Goal: Information Seeking & Learning: Learn about a topic

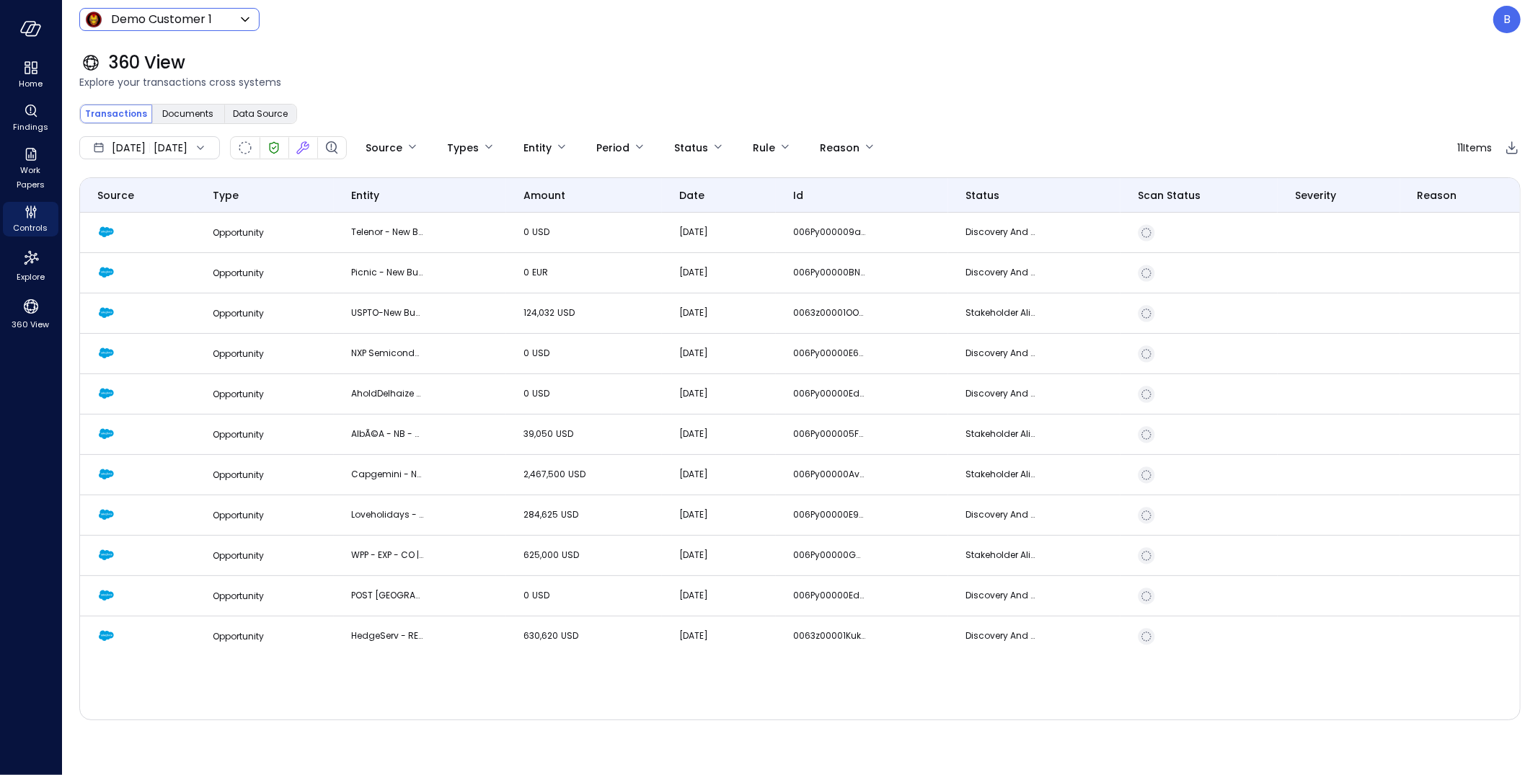
click at [244, 25] on icon at bounding box center [244, 19] width 17 height 17
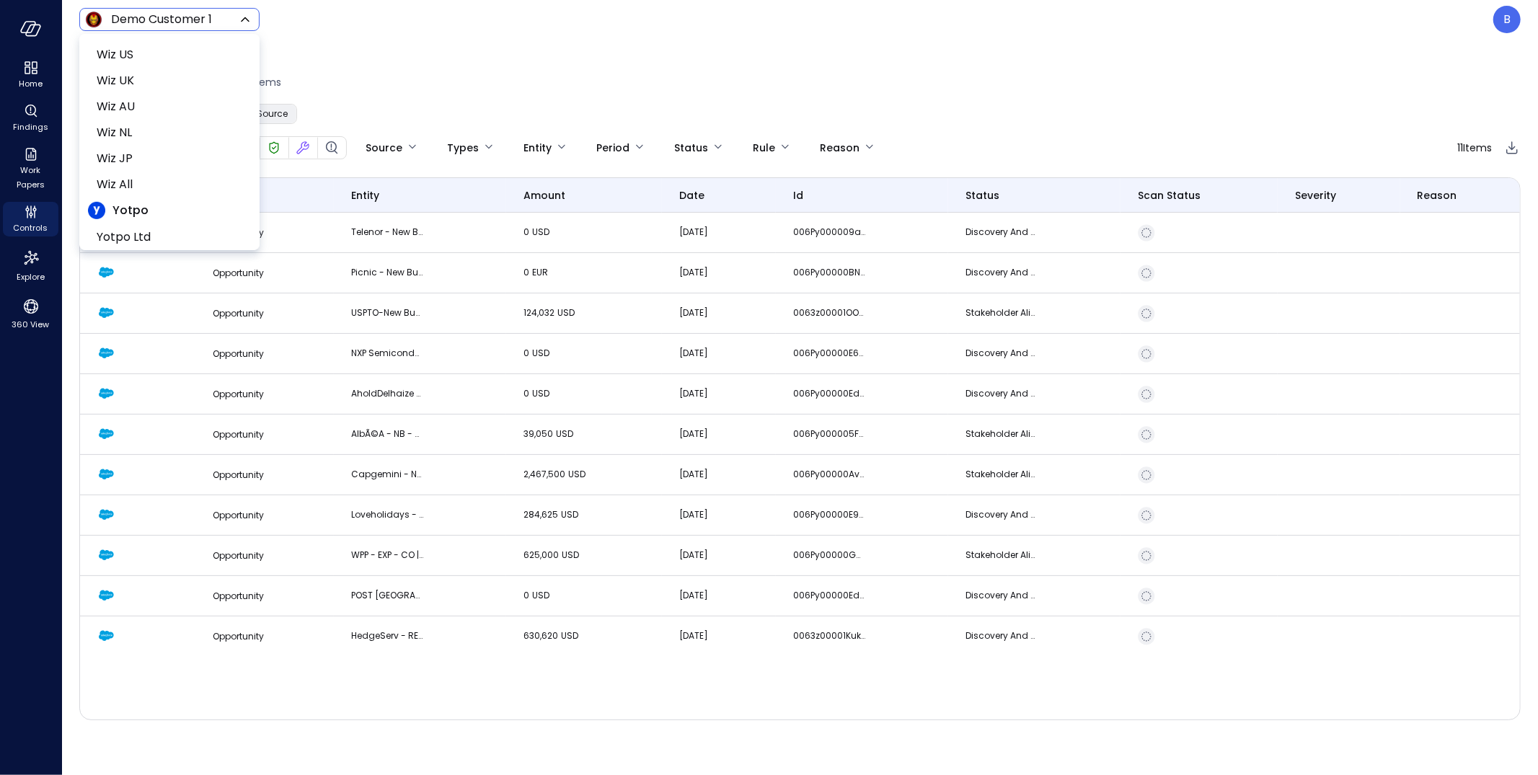
scroll to position [667, 0]
click at [181, 125] on span "Wiz All" at bounding box center [168, 123] width 143 height 17
type input "*******"
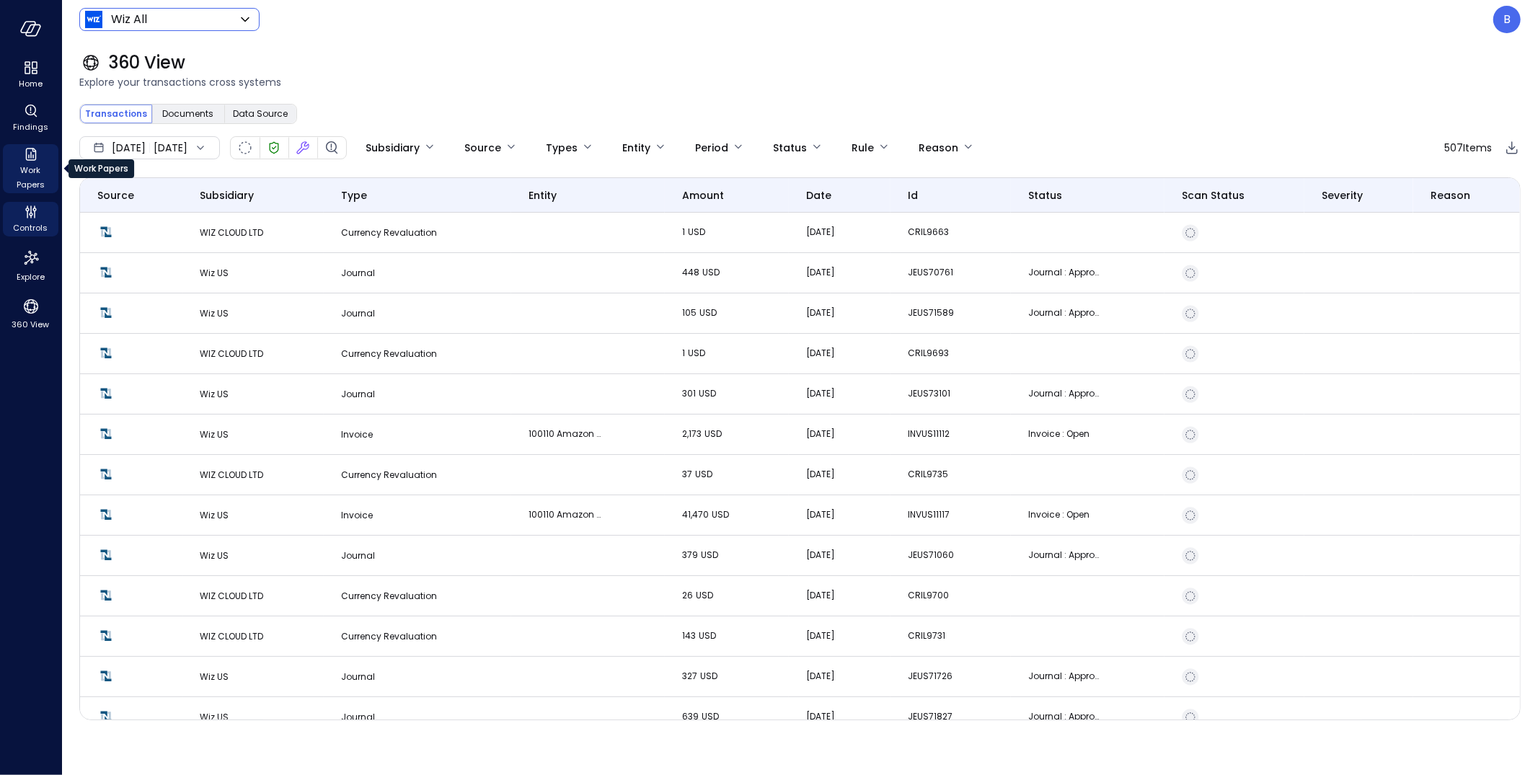
click at [39, 164] on span "Work Papers" at bounding box center [31, 177] width 44 height 29
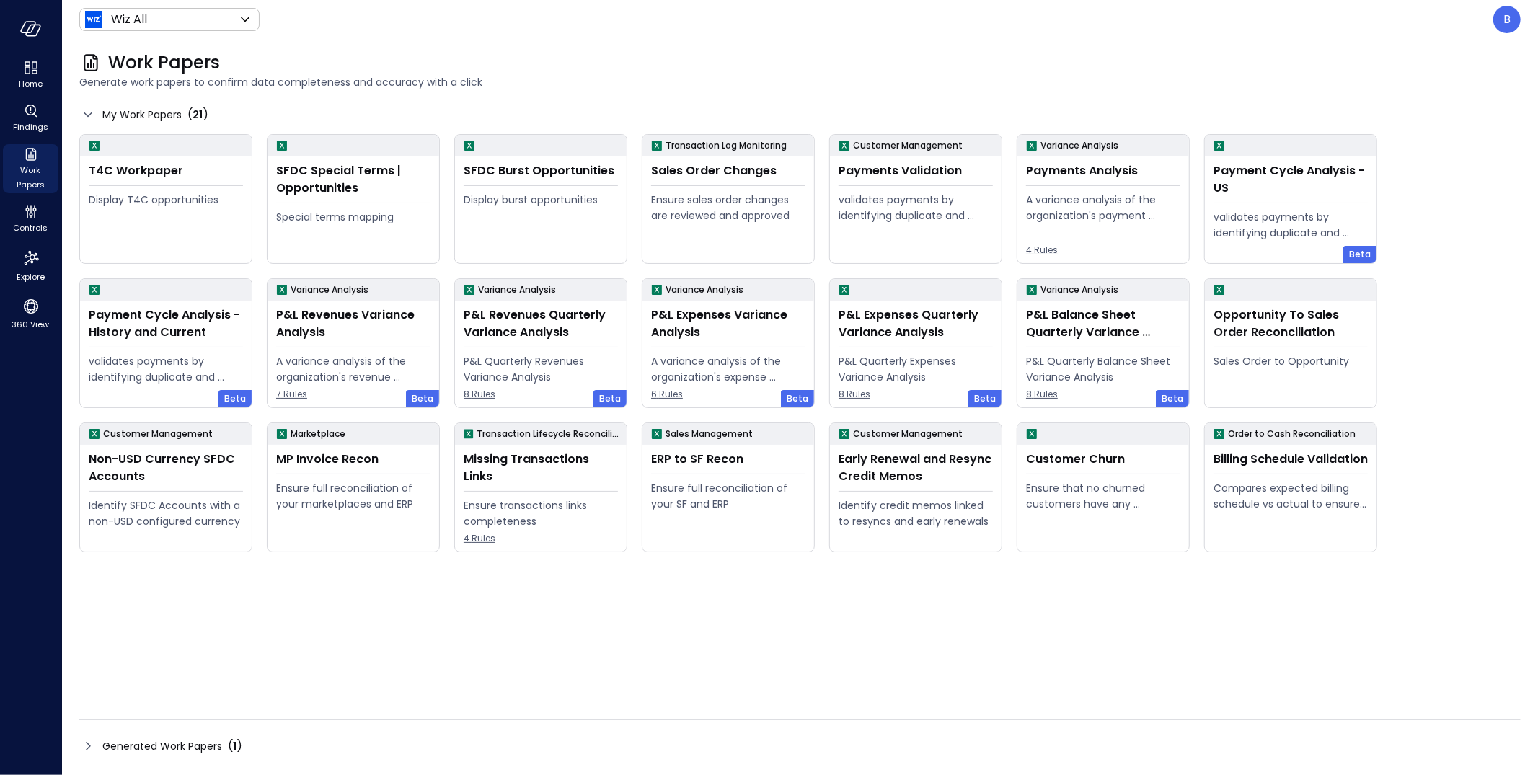
click at [583, 358] on div "P&L Quarterly Revenues Variance Analysis" at bounding box center [541, 369] width 154 height 32
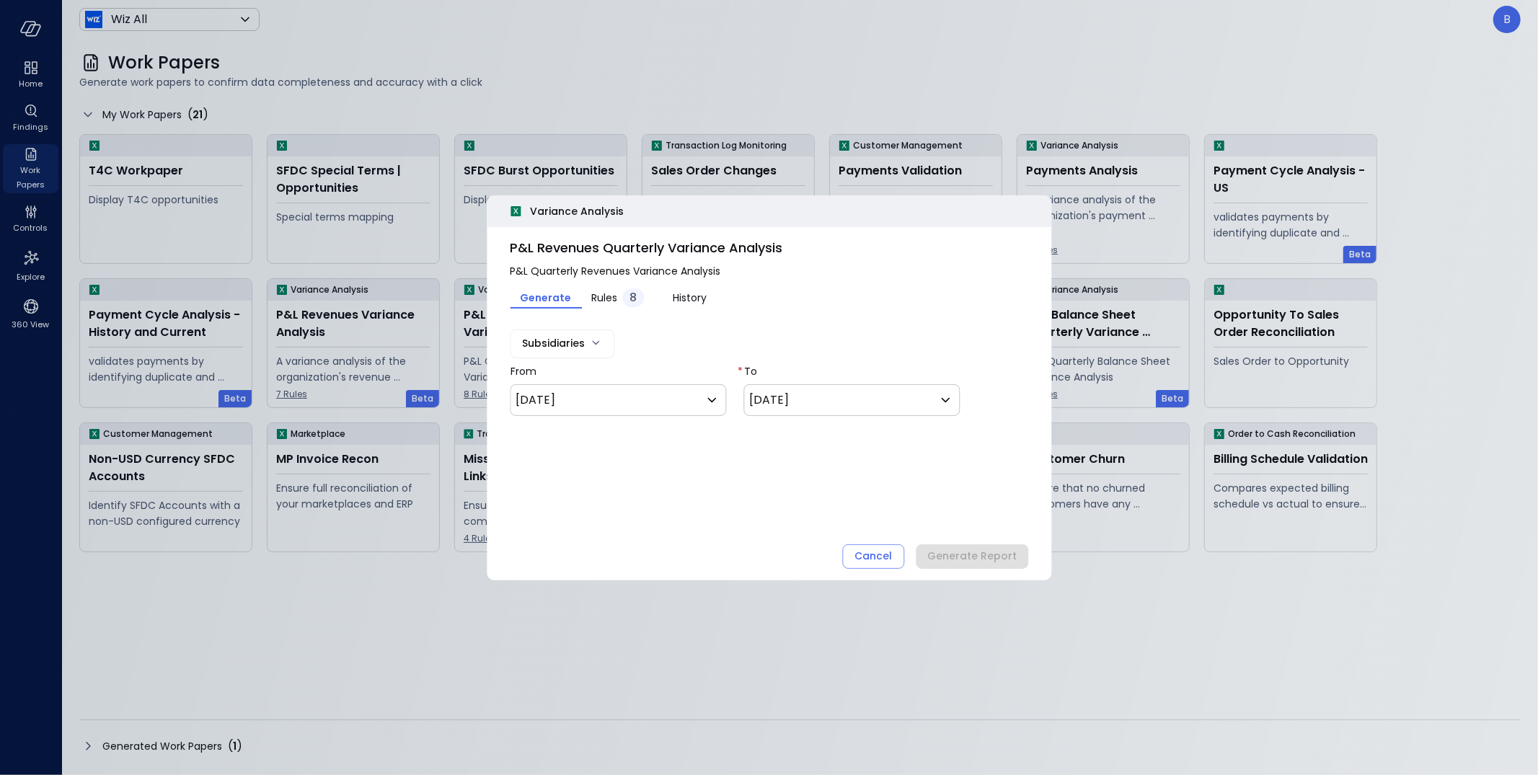
type input "**********"
click at [866, 557] on div "Cancel" at bounding box center [872, 556] width 37 height 18
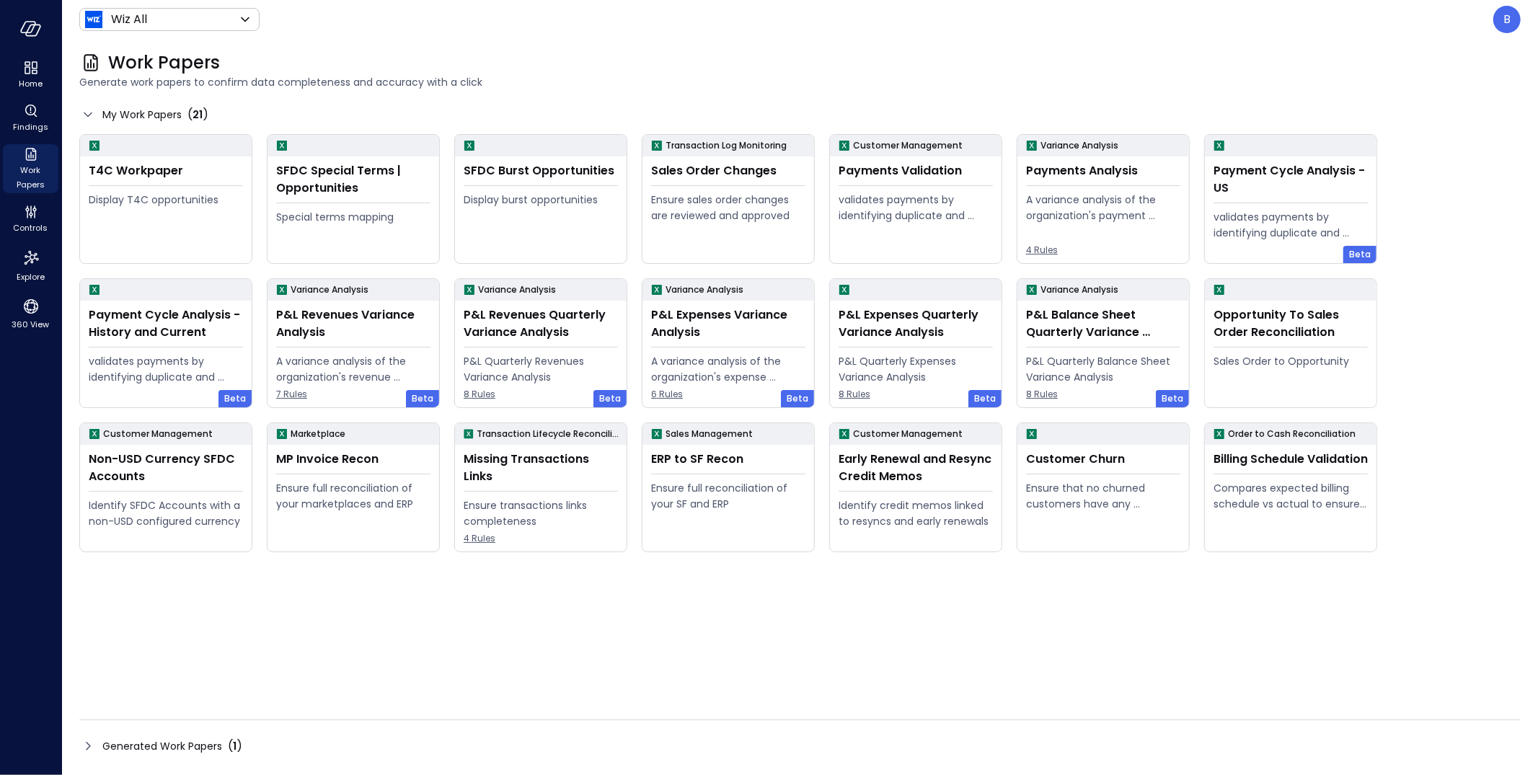
click at [92, 697] on icon at bounding box center [87, 745] width 17 height 17
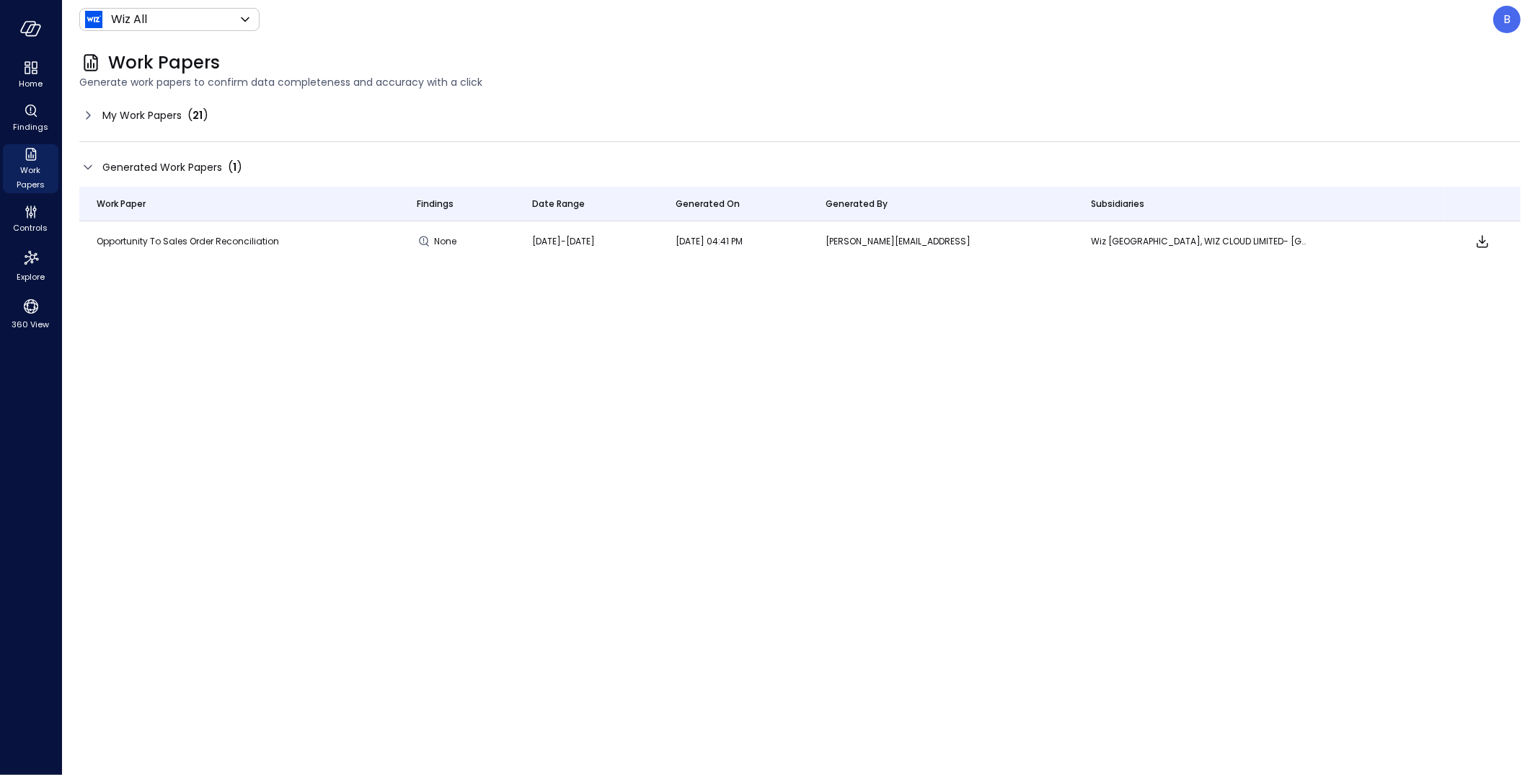
click at [89, 113] on icon at bounding box center [87, 115] width 17 height 17
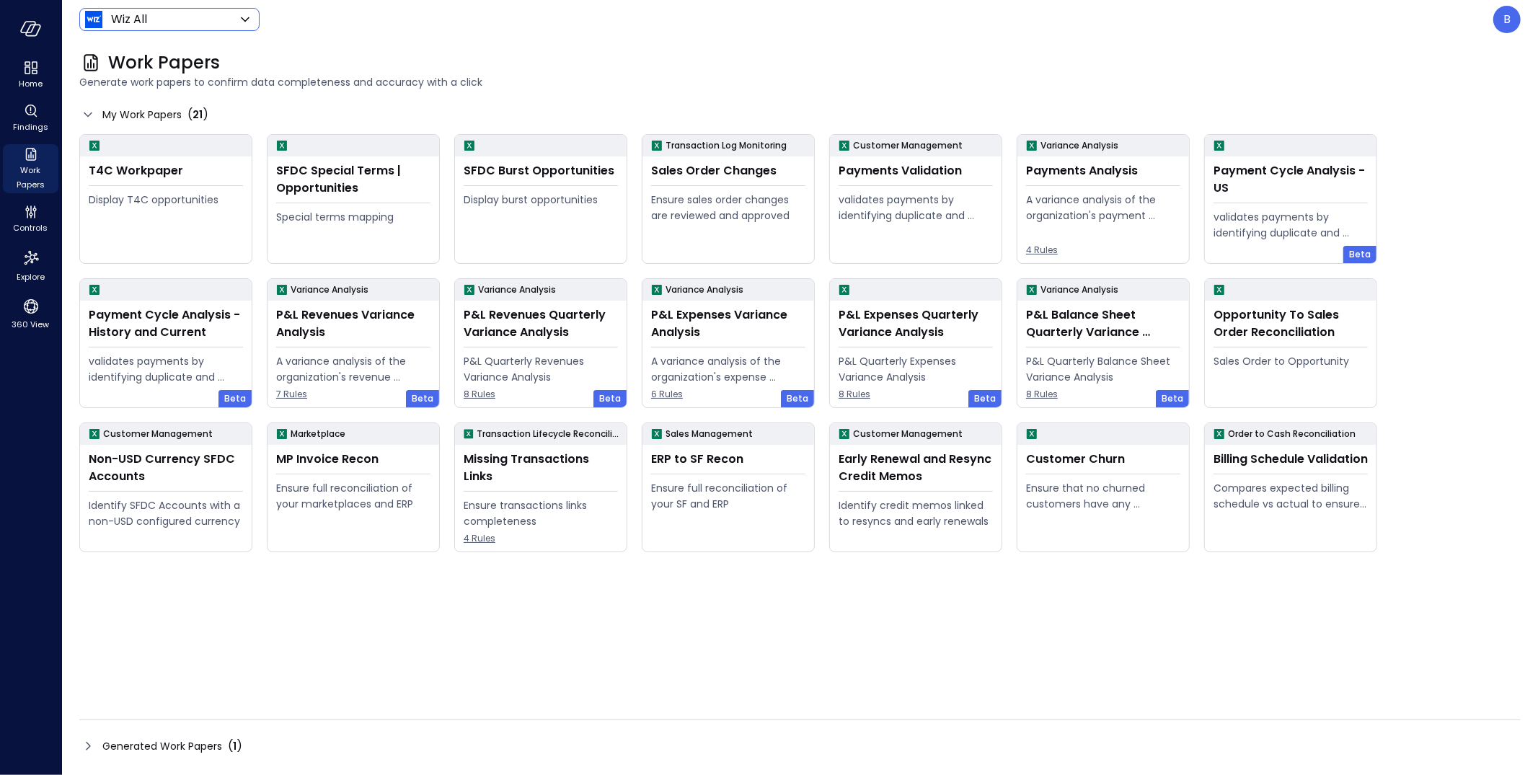
click at [210, 23] on body "Home Findings Work Papers Controls Explore 360 View Wiz All ******* ​ B Work Pa…" at bounding box center [769, 387] width 1538 height 775
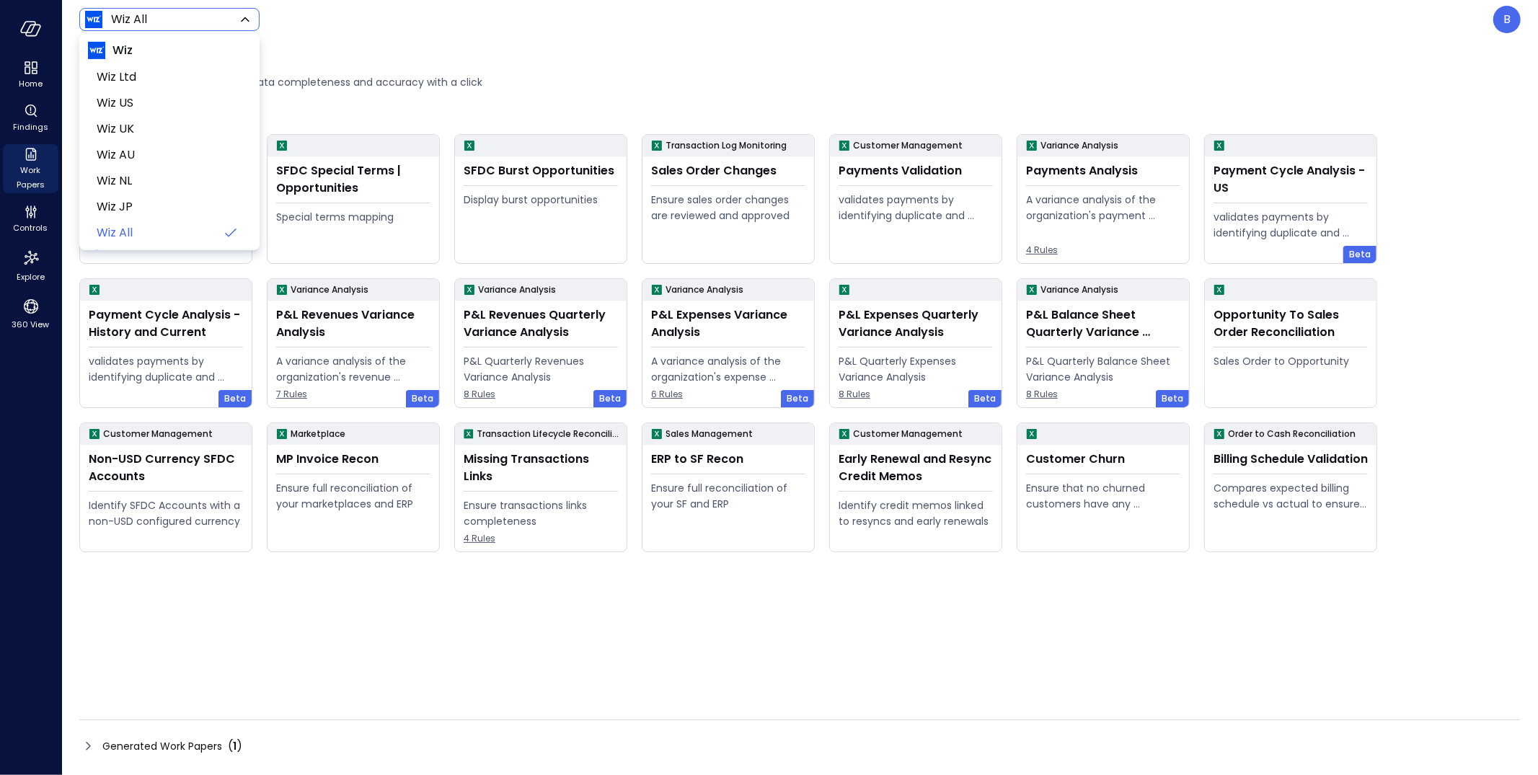
scroll to position [549, 0]
click at [179, 112] on span "Wiz US" at bounding box center [168, 110] width 143 height 17
type input "******"
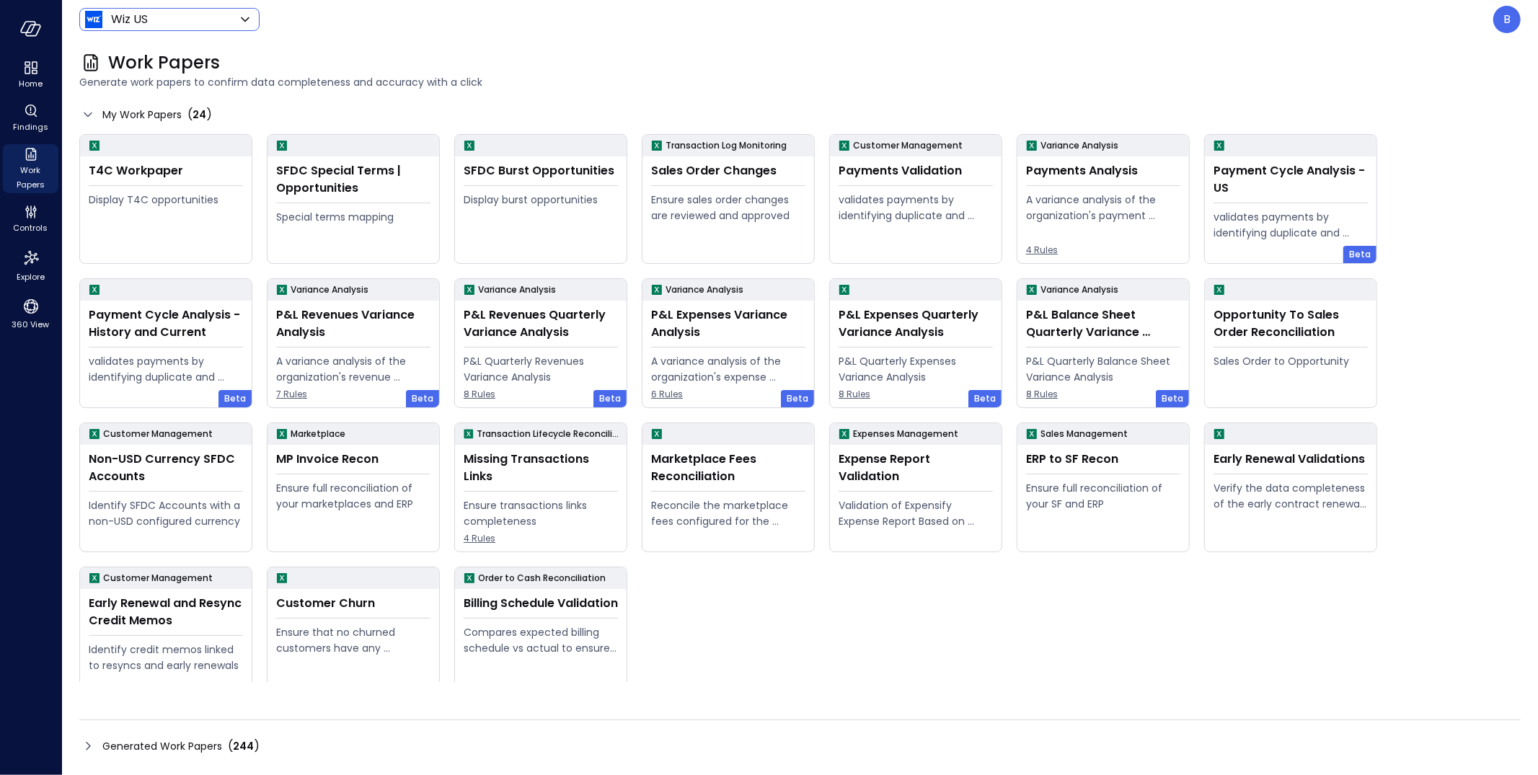
click at [92, 697] on icon at bounding box center [87, 745] width 17 height 17
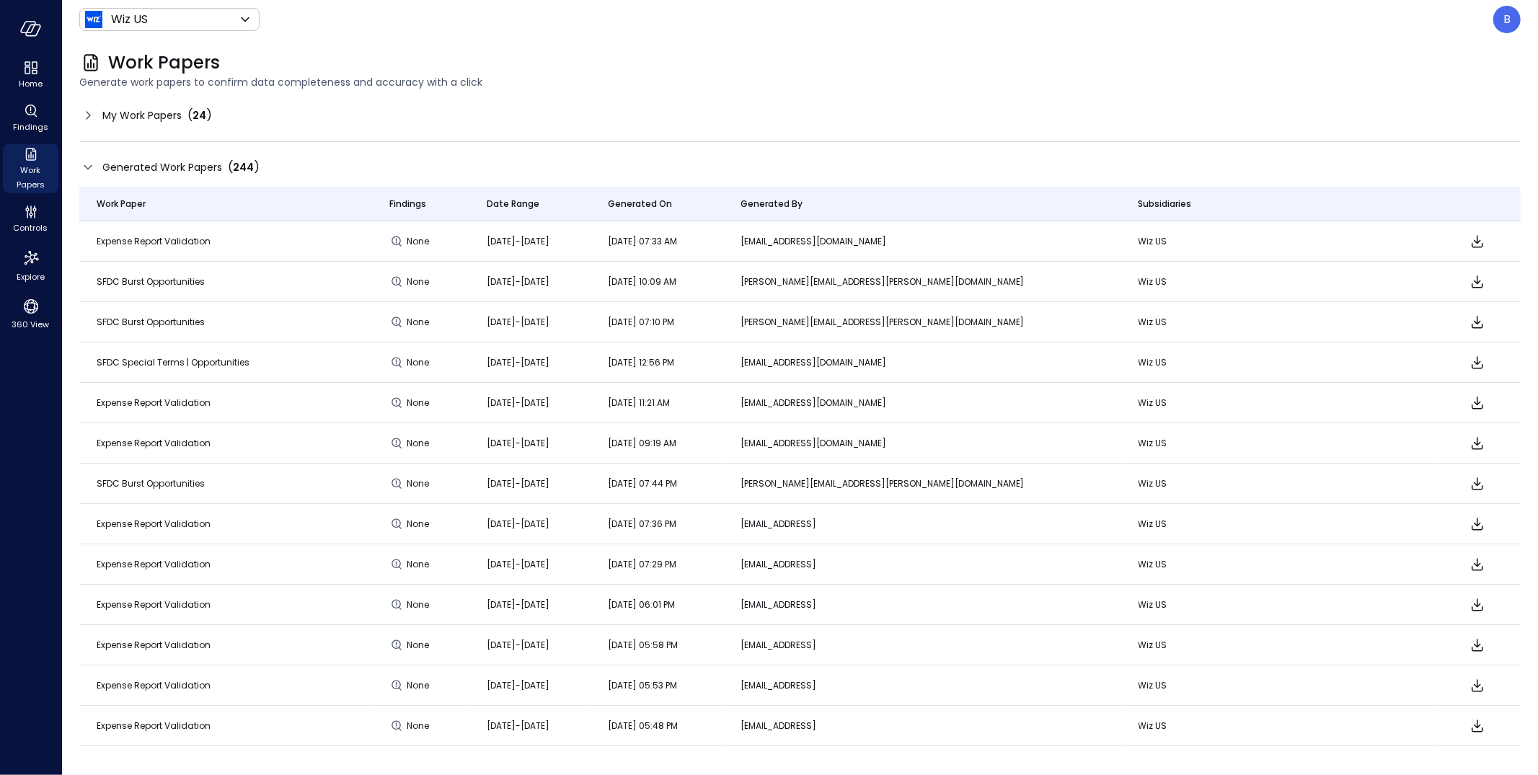
click at [89, 115] on icon at bounding box center [88, 115] width 4 height 8
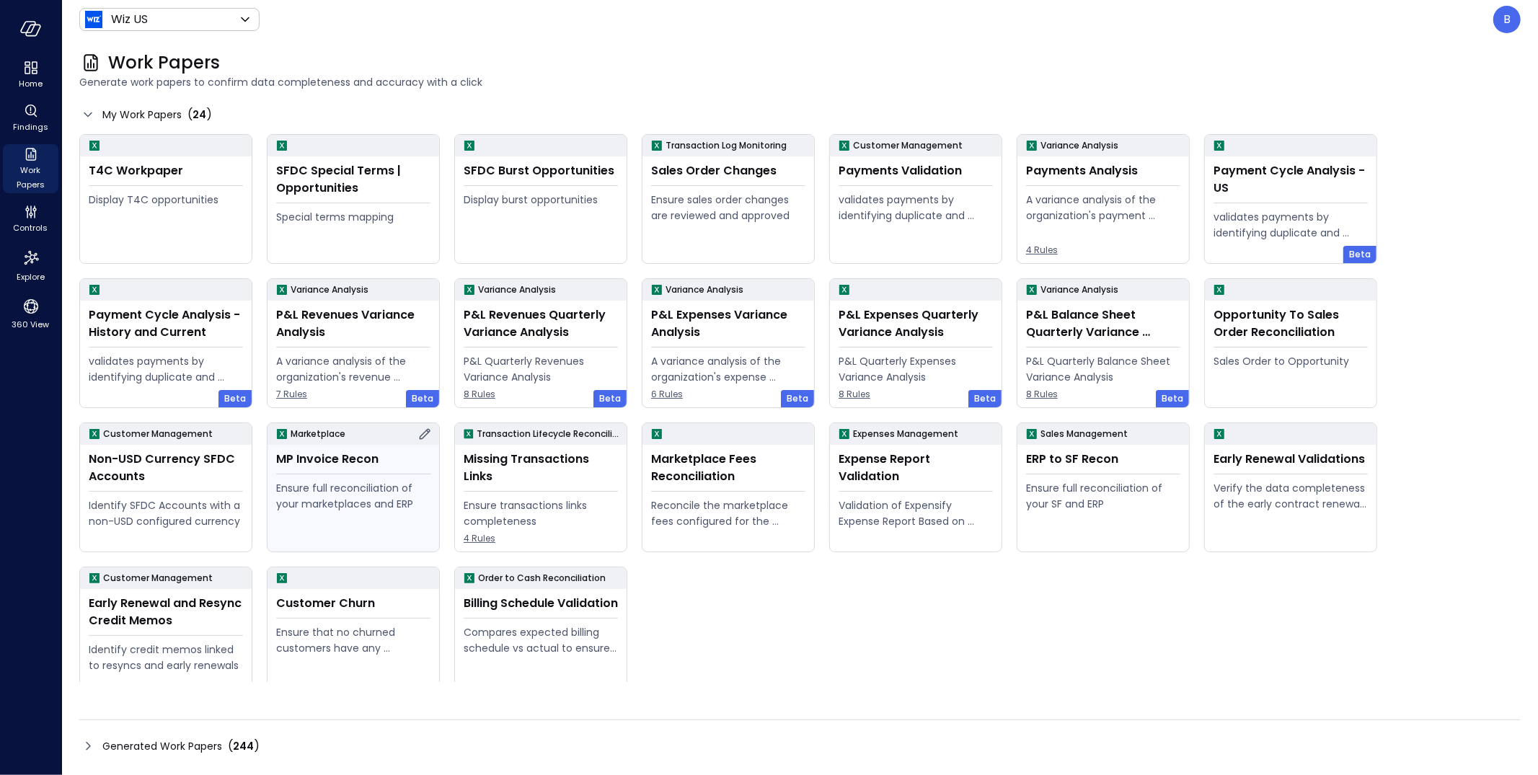
click at [422, 431] on icon at bounding box center [424, 433] width 17 height 17
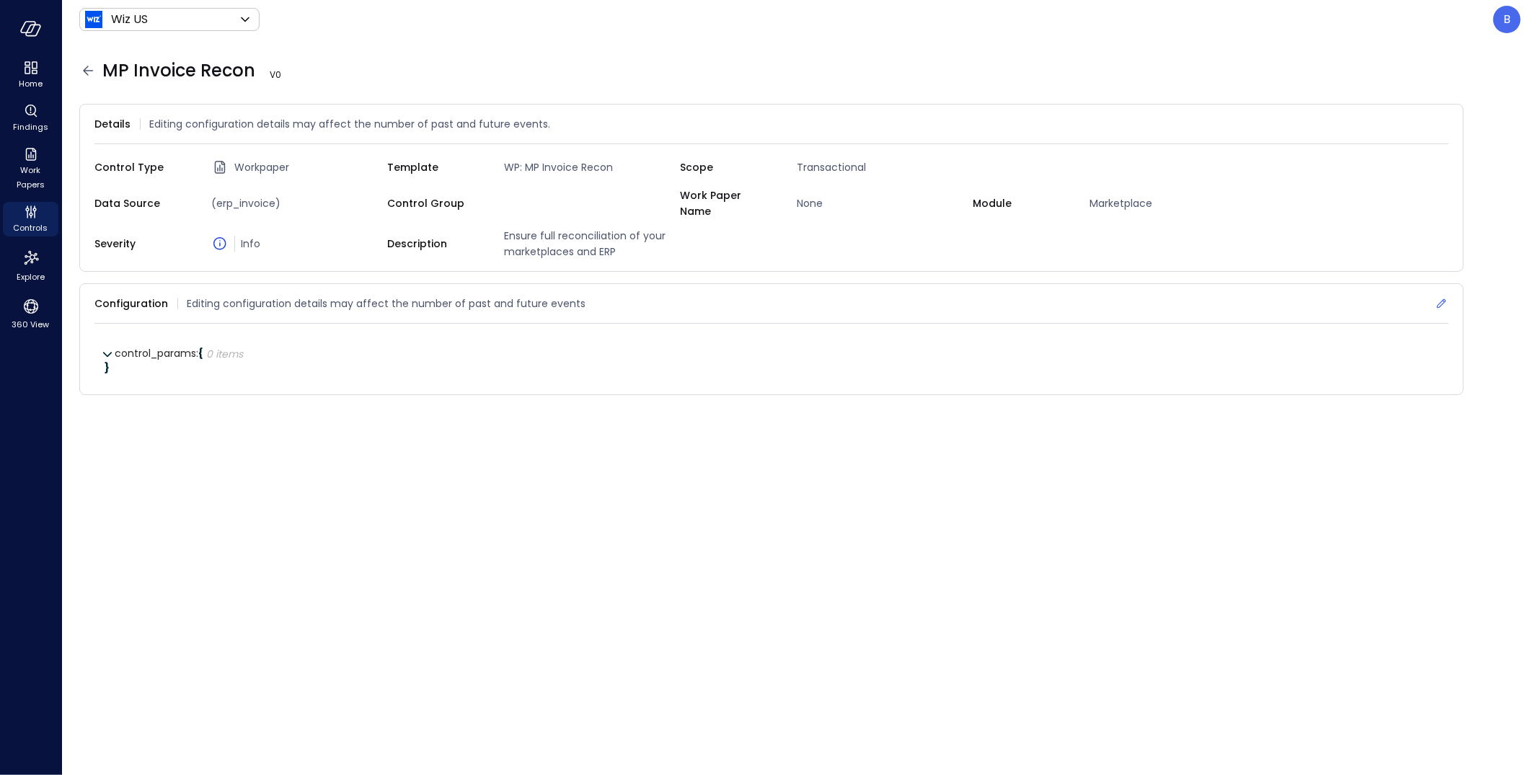
click at [1440, 296] on icon at bounding box center [1441, 303] width 14 height 14
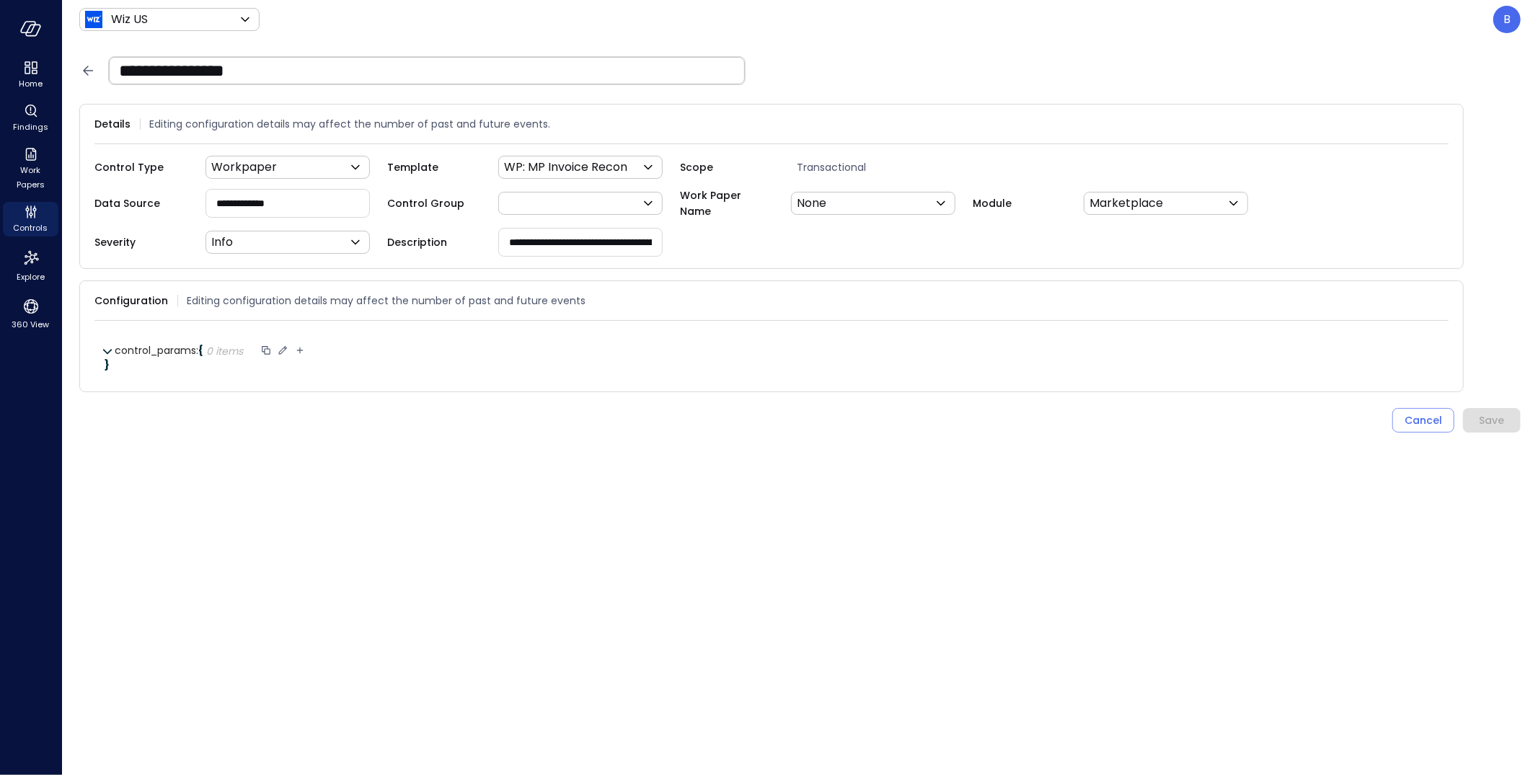
click at [301, 344] on icon at bounding box center [299, 350] width 13 height 13
click at [346, 347] on input "**********" at bounding box center [360, 351] width 101 height 13
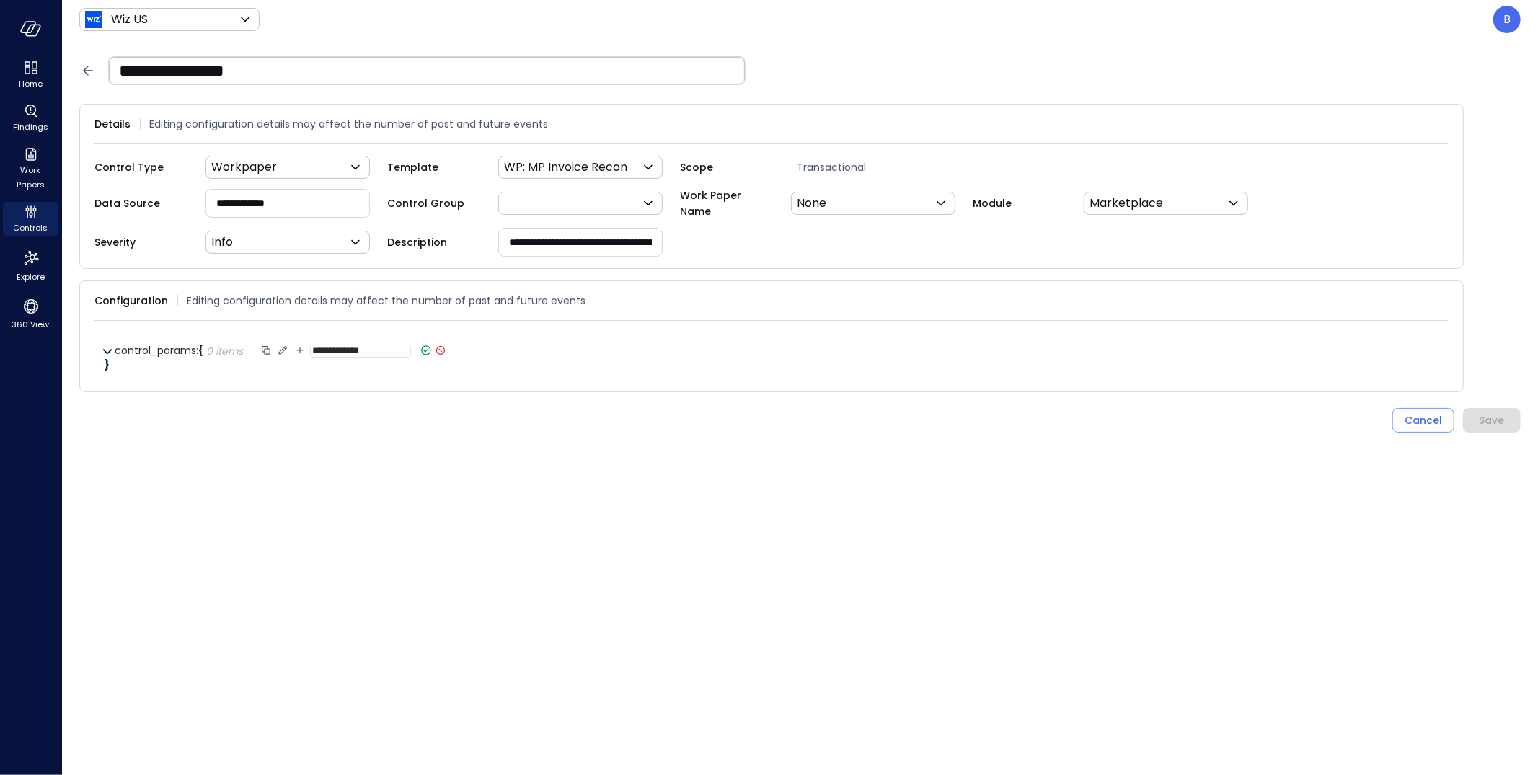
paste input "*****"
type input "**********"
click at [430, 347] on icon at bounding box center [431, 350] width 13 height 13
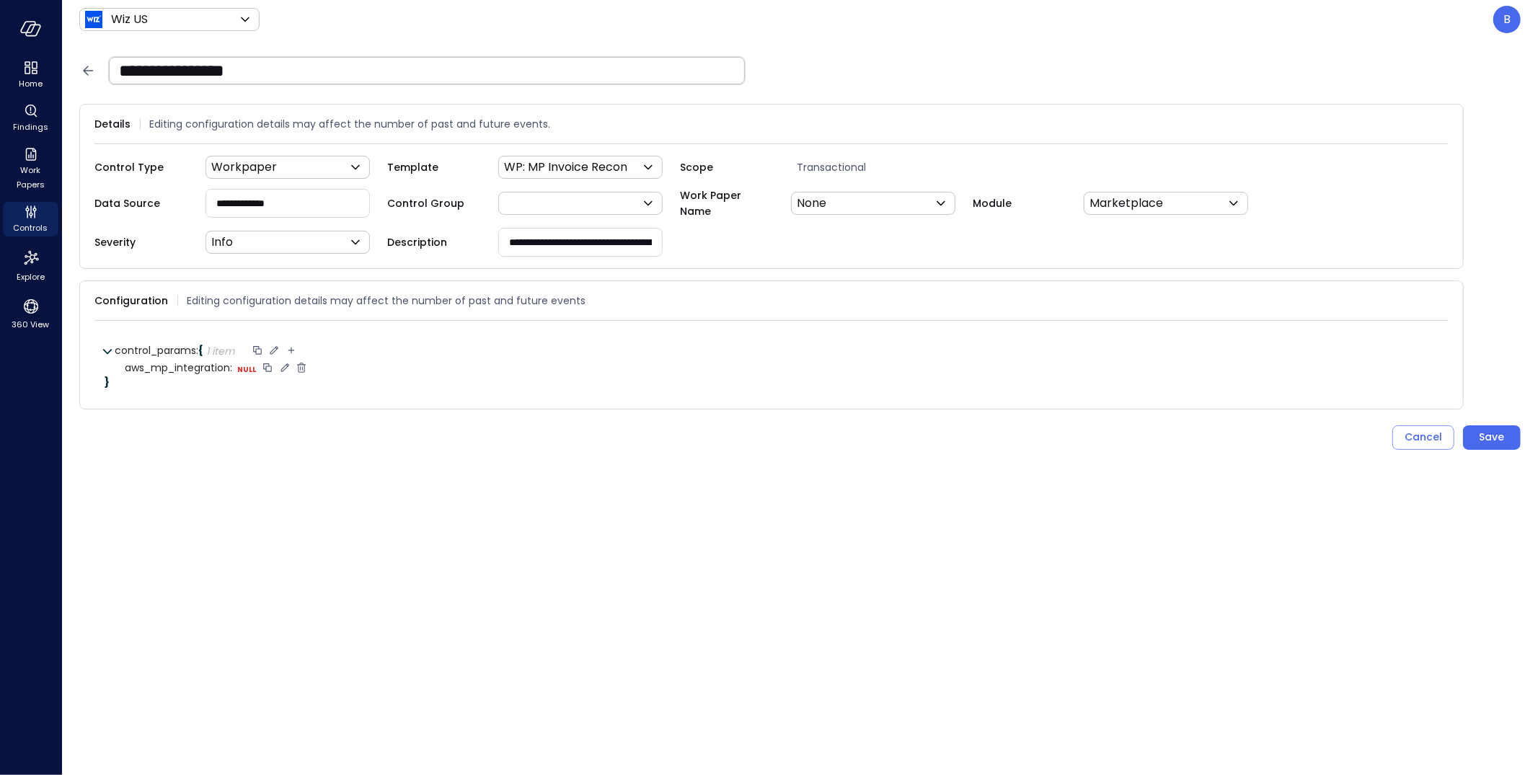
click at [282, 363] on icon at bounding box center [284, 367] width 13 height 13
click at [325, 365] on select "****** ****** ******* **** ****** *****" at bounding box center [326, 368] width 66 height 9
click at [293, 364] on select "****** ****** ******* **** ****** *****" at bounding box center [326, 368] width 66 height 9
select select "*******"
click at [286, 443] on div "Cancel Save" at bounding box center [799, 438] width 1441 height 25
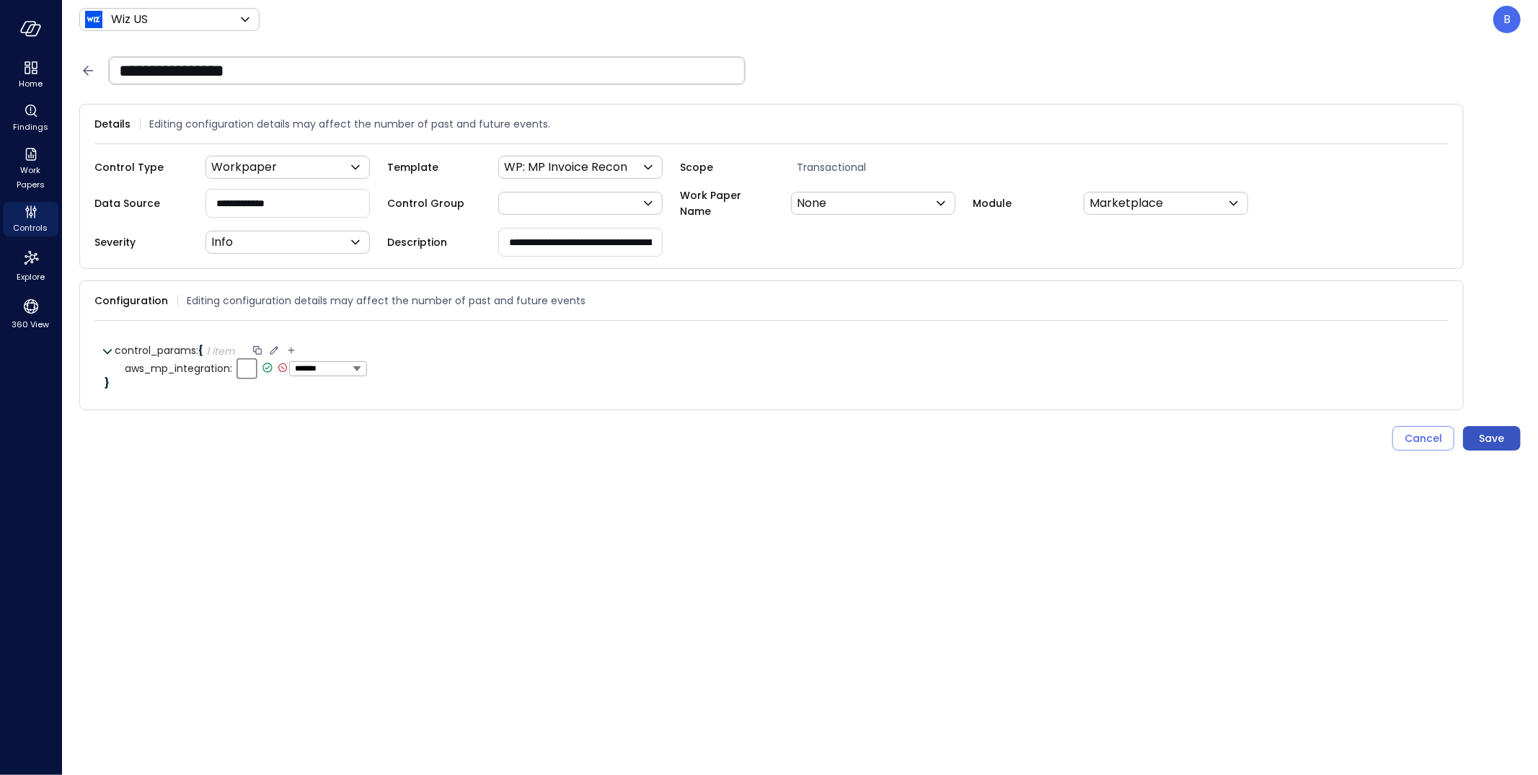
click at [1489, 436] on div "Save" at bounding box center [1491, 439] width 25 height 18
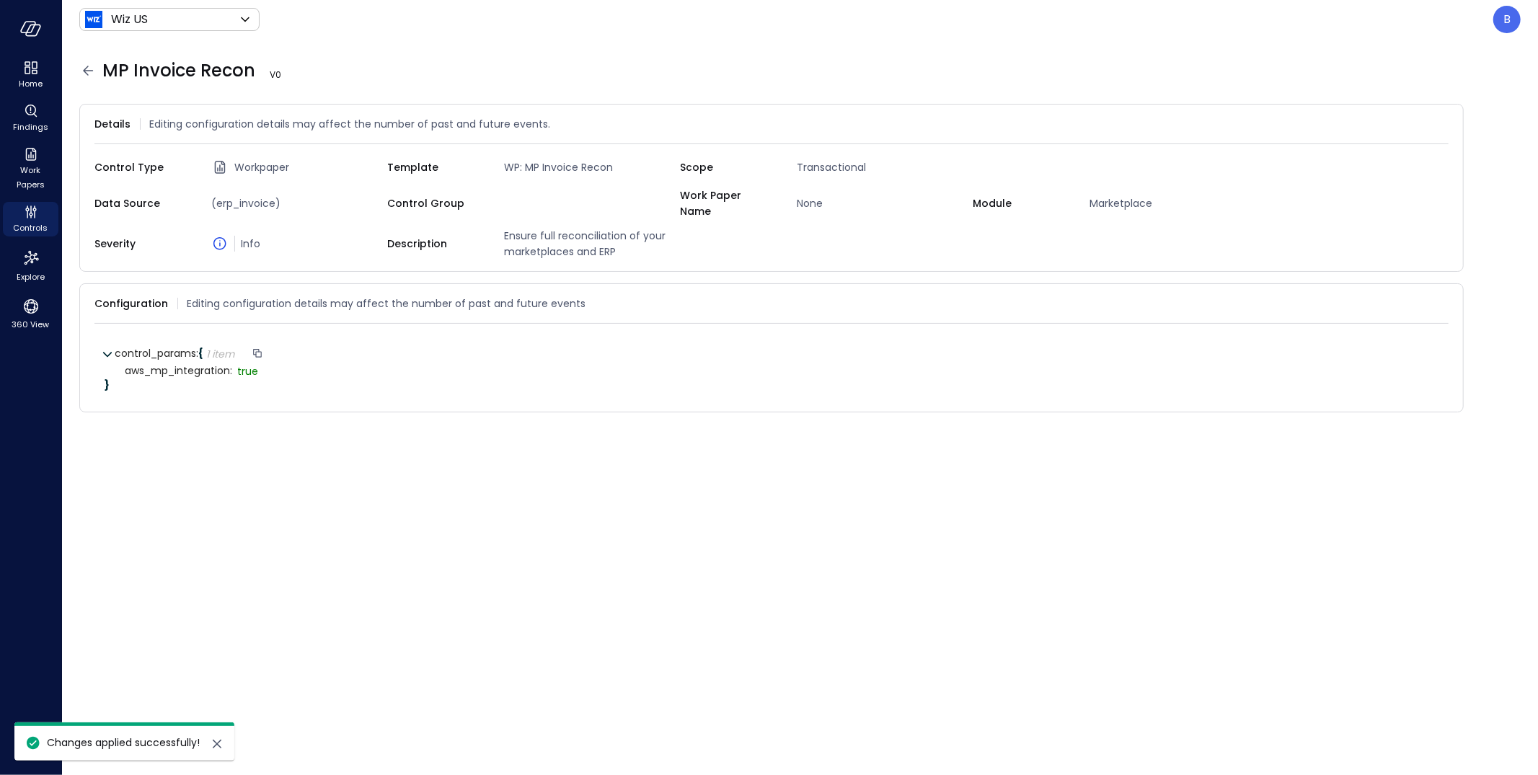
click at [81, 71] on icon at bounding box center [87, 70] width 17 height 17
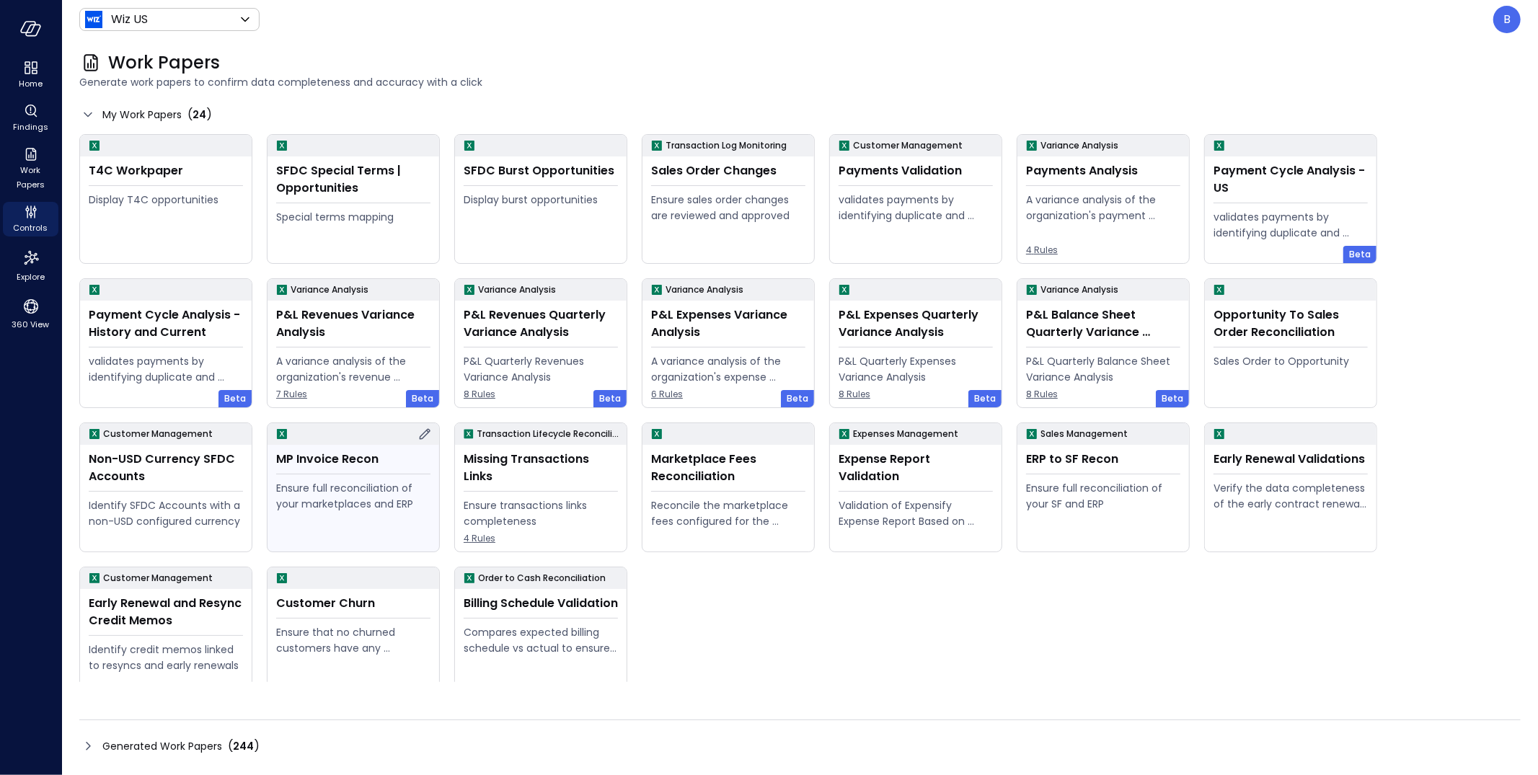
click at [424, 432] on icon at bounding box center [424, 433] width 17 height 17
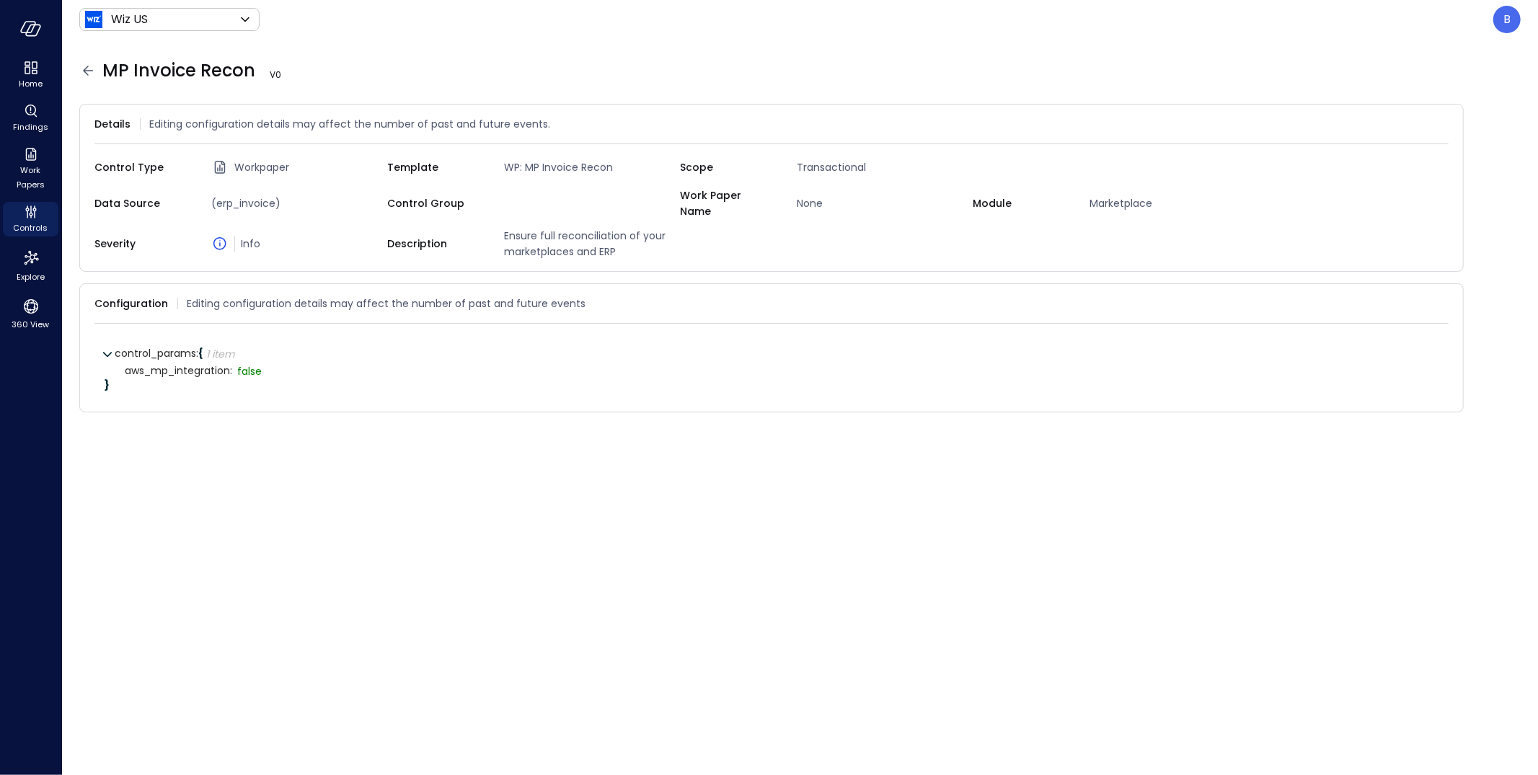
click at [89, 73] on icon at bounding box center [87, 70] width 17 height 17
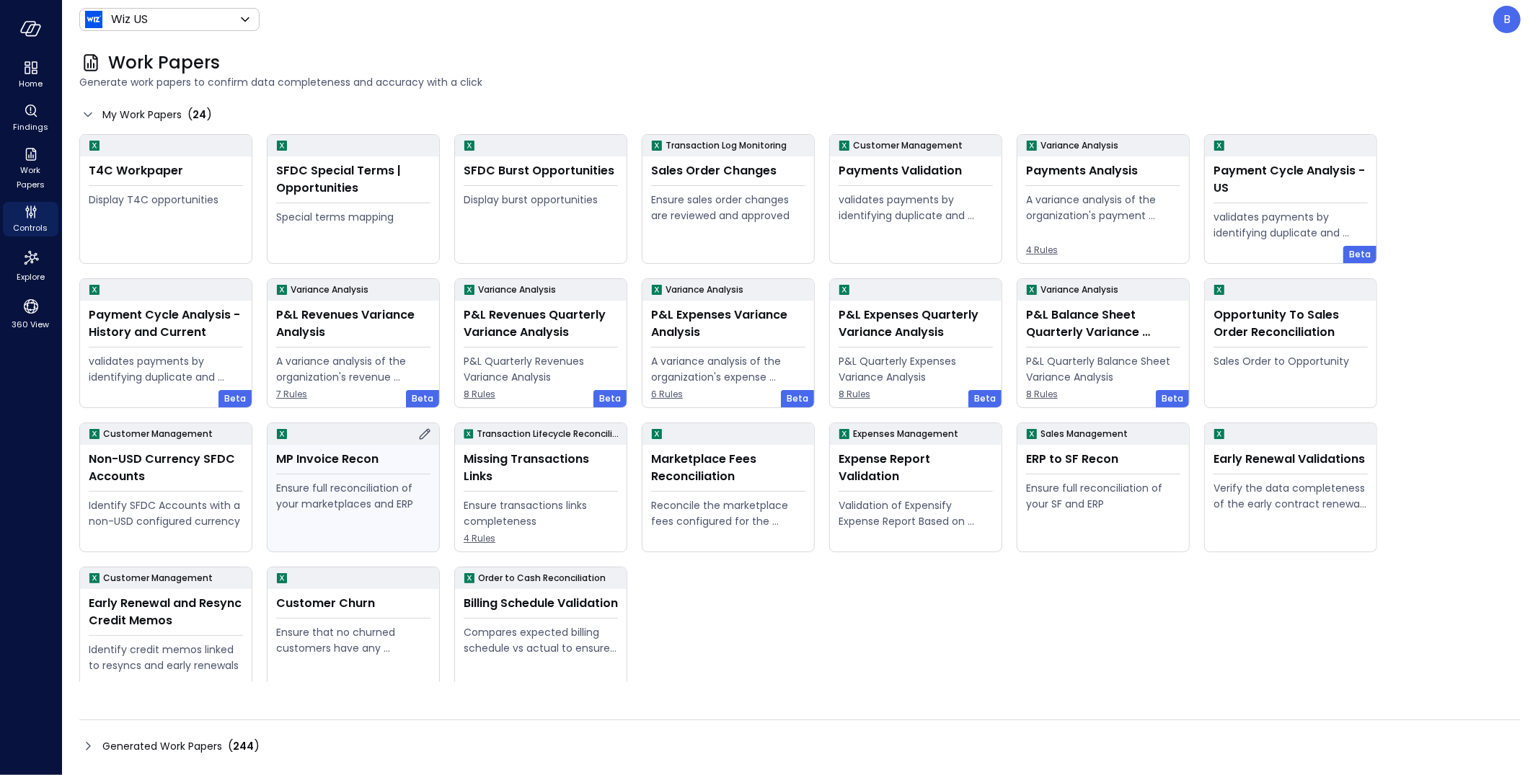
click at [311, 451] on div "MP Invoice Recon" at bounding box center [353, 459] width 154 height 17
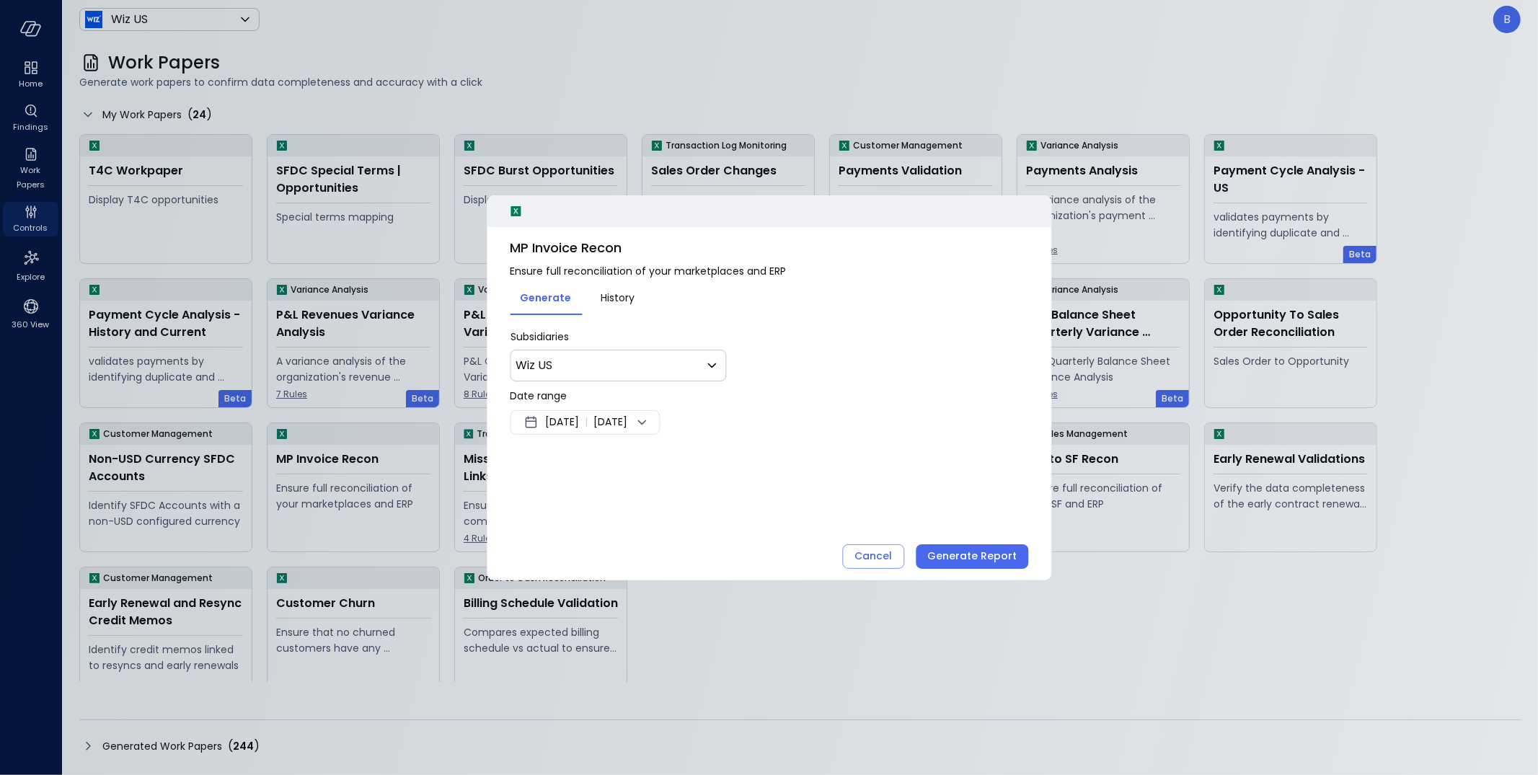
click at [579, 423] on span "Aug 25, 2025" at bounding box center [562, 422] width 34 height 17
click at [701, 460] on button "<" at bounding box center [694, 461] width 26 height 26
click at [583, 512] on button "1" at bounding box center [590, 511] width 16 height 16
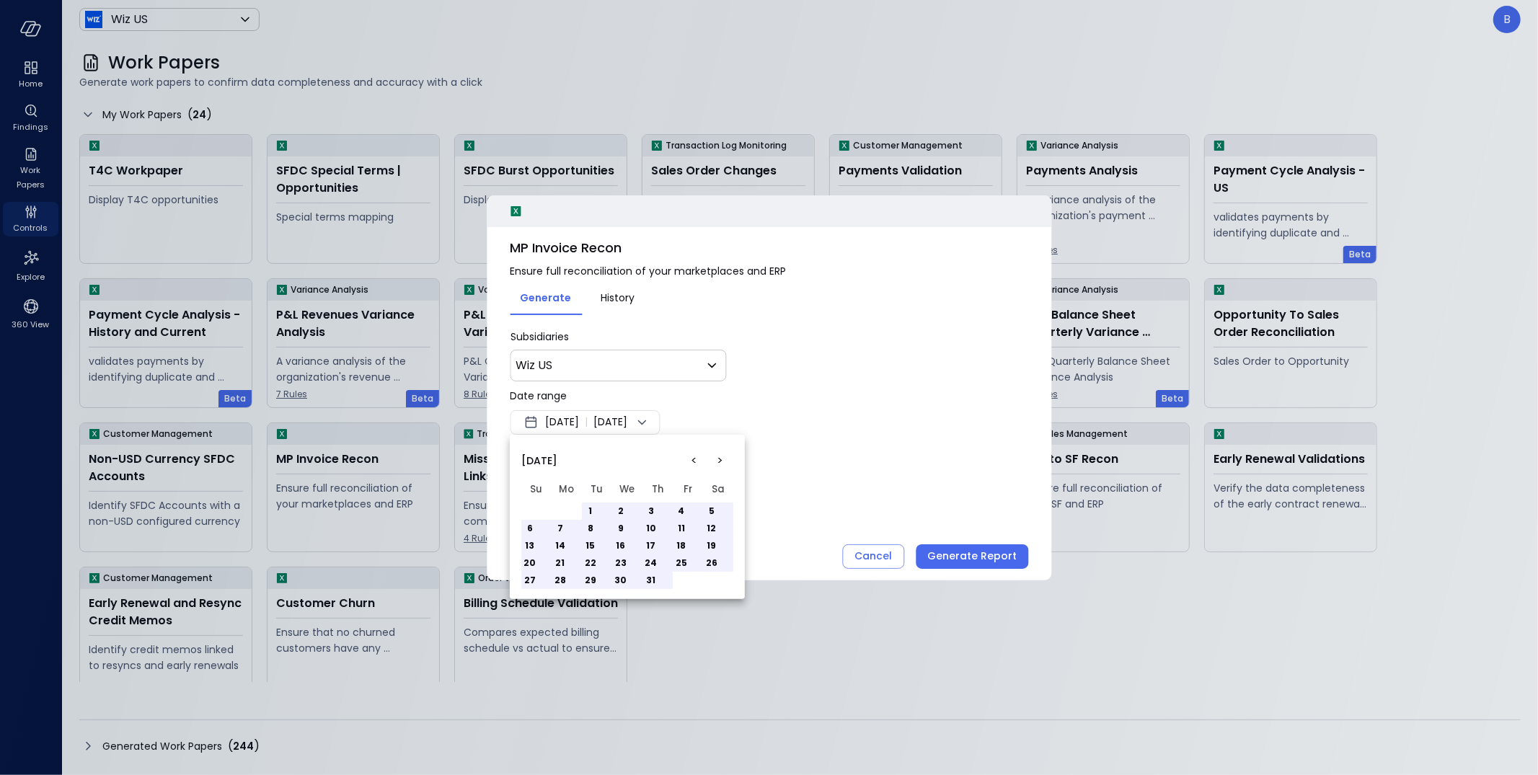
click at [593, 507] on button "1" at bounding box center [590, 511] width 16 height 16
click at [590, 501] on th "Tu" at bounding box center [597, 489] width 30 height 26
click at [589, 505] on button "1" at bounding box center [590, 511] width 16 height 16
click at [691, 458] on button "<" at bounding box center [694, 461] width 26 height 26
click at [719, 454] on button ">" at bounding box center [720, 461] width 26 height 26
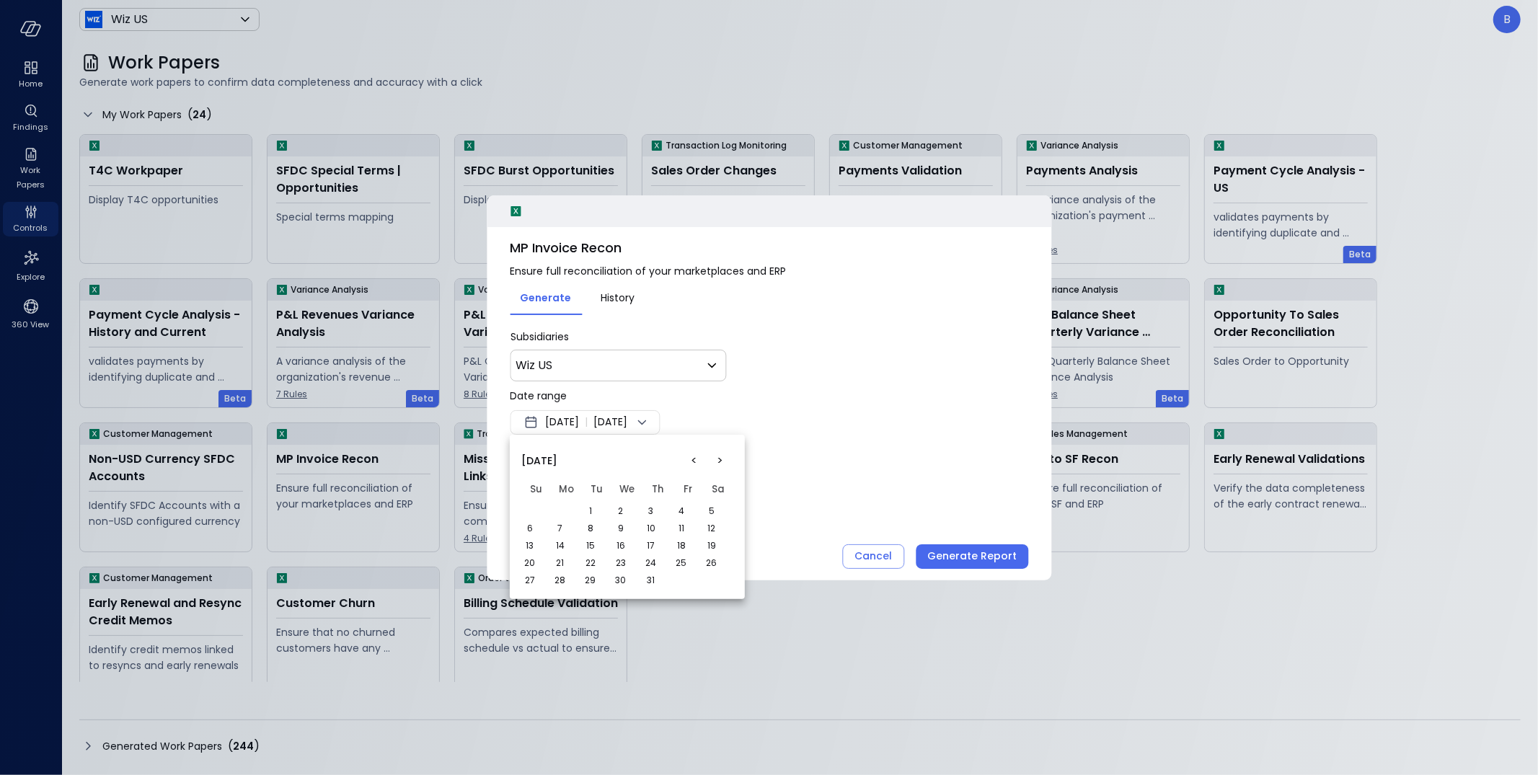
click at [588, 505] on button "1" at bounding box center [590, 511] width 16 height 16
click at [590, 511] on button "1" at bounding box center [590, 511] width 16 height 16
click at [657, 579] on button "31" at bounding box center [651, 580] width 16 height 16
click at [589, 505] on button "1" at bounding box center [590, 511] width 16 height 16
click at [692, 458] on button "<" at bounding box center [694, 461] width 26 height 26
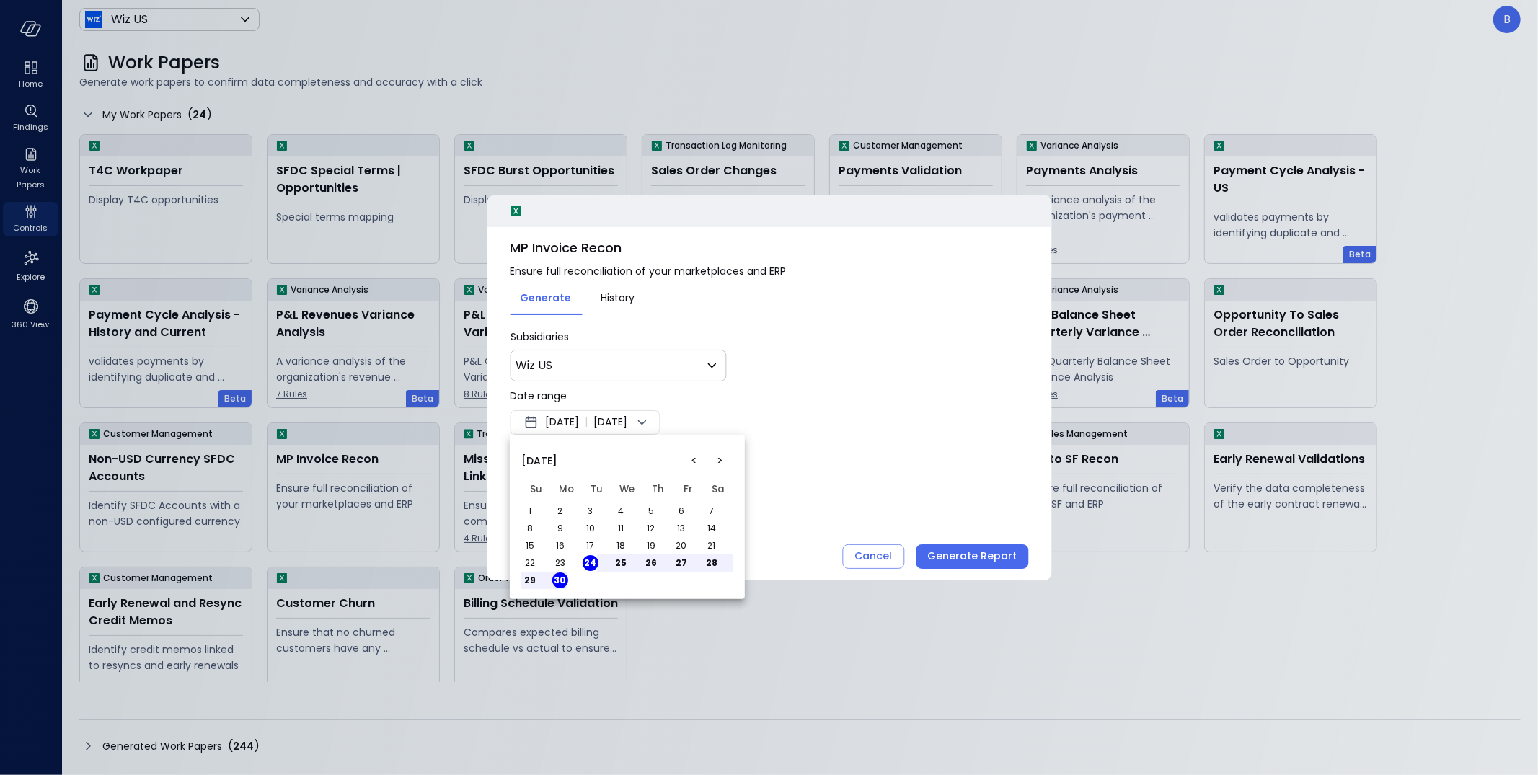
click at [624, 561] on button "25" at bounding box center [621, 563] width 16 height 16
click at [616, 524] on button "11" at bounding box center [621, 528] width 16 height 16
click at [866, 556] on div at bounding box center [769, 387] width 1538 height 775
click at [877, 557] on div "Cancel" at bounding box center [872, 556] width 37 height 18
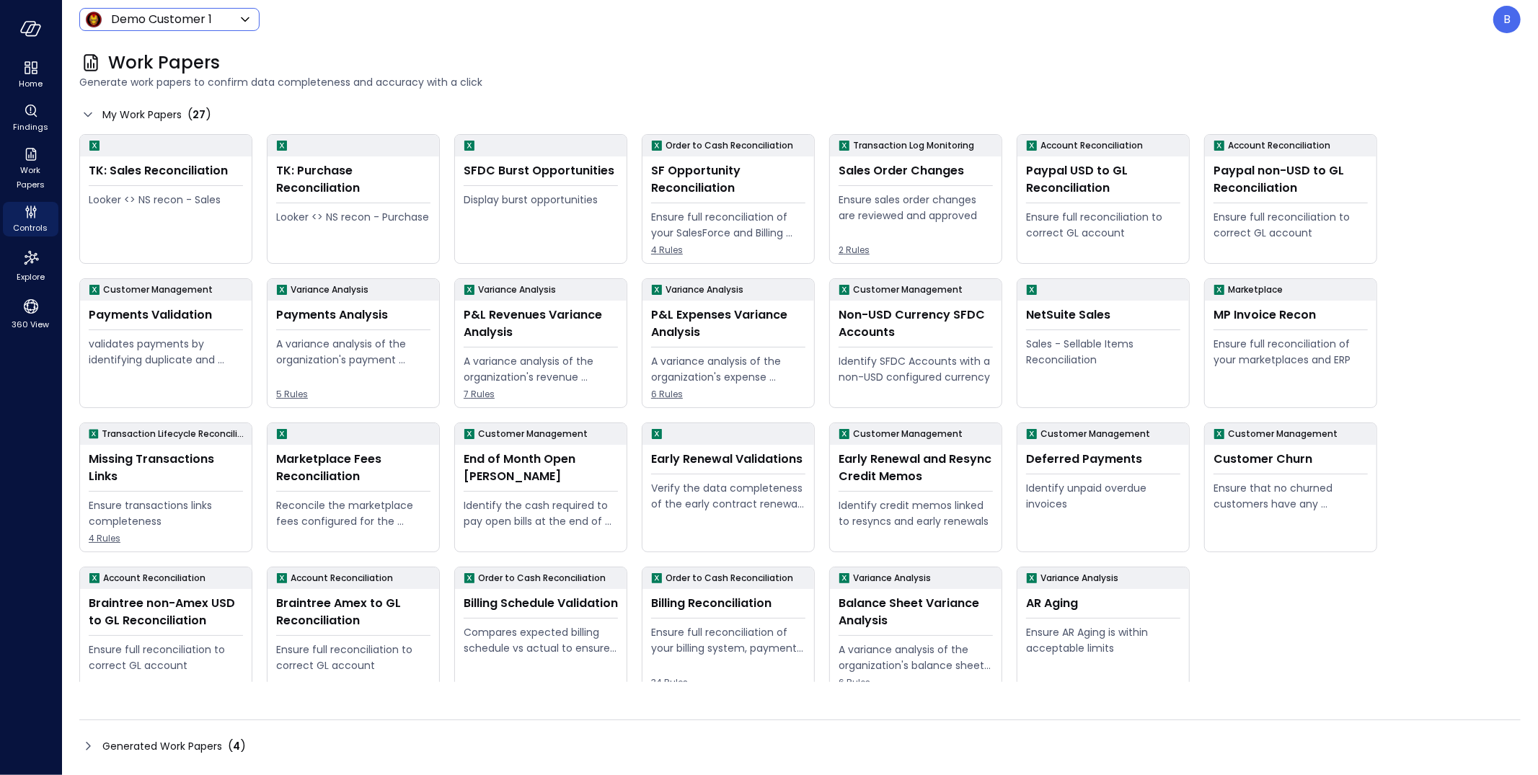
click at [210, 12] on body "Home Findings Work Papers Controls Explore 360 View Demo Customer 1 ***** ​ B W…" at bounding box center [769, 387] width 1538 height 775
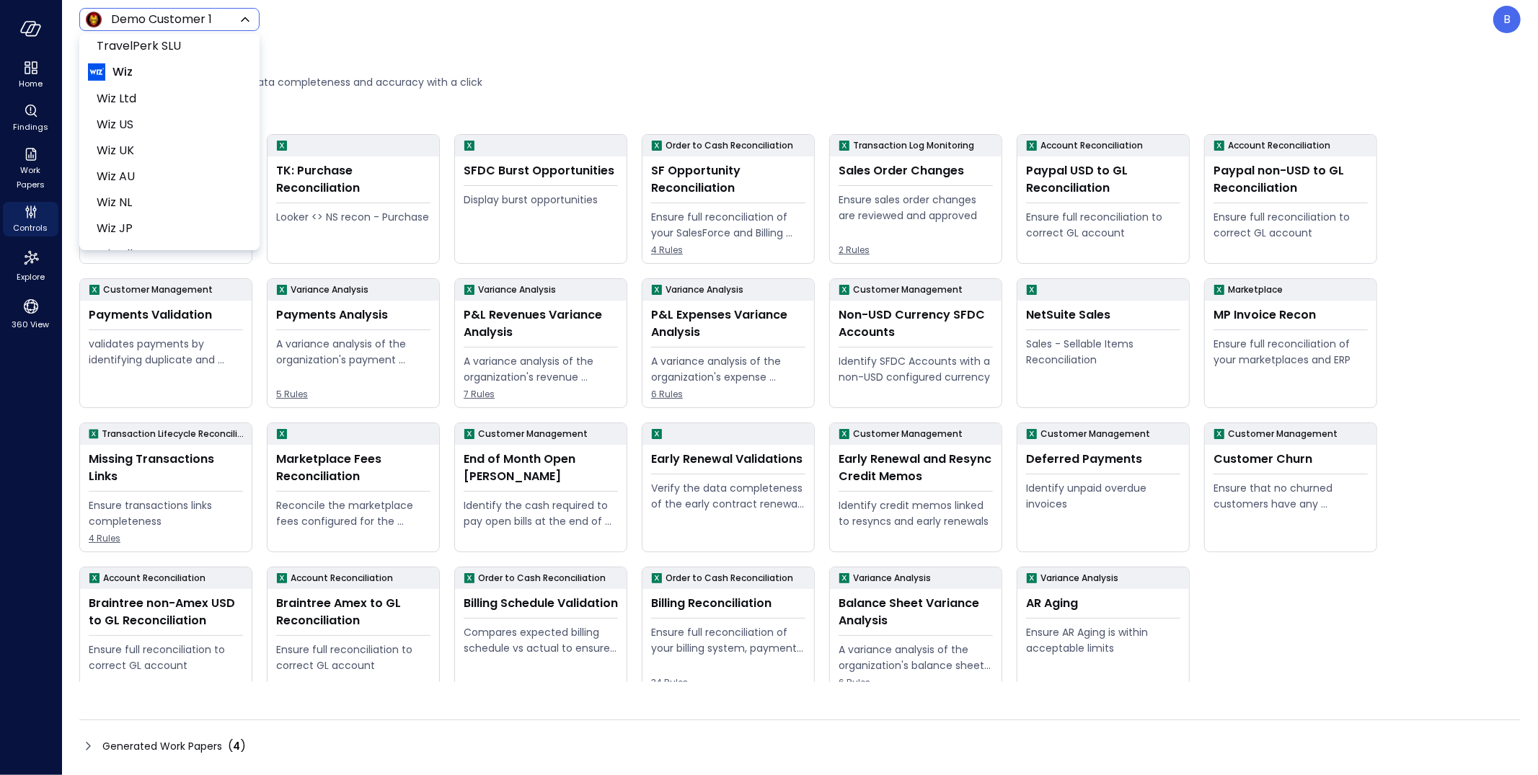
scroll to position [531, 0]
click at [169, 131] on span "Wiz US" at bounding box center [168, 128] width 143 height 17
type input "******"
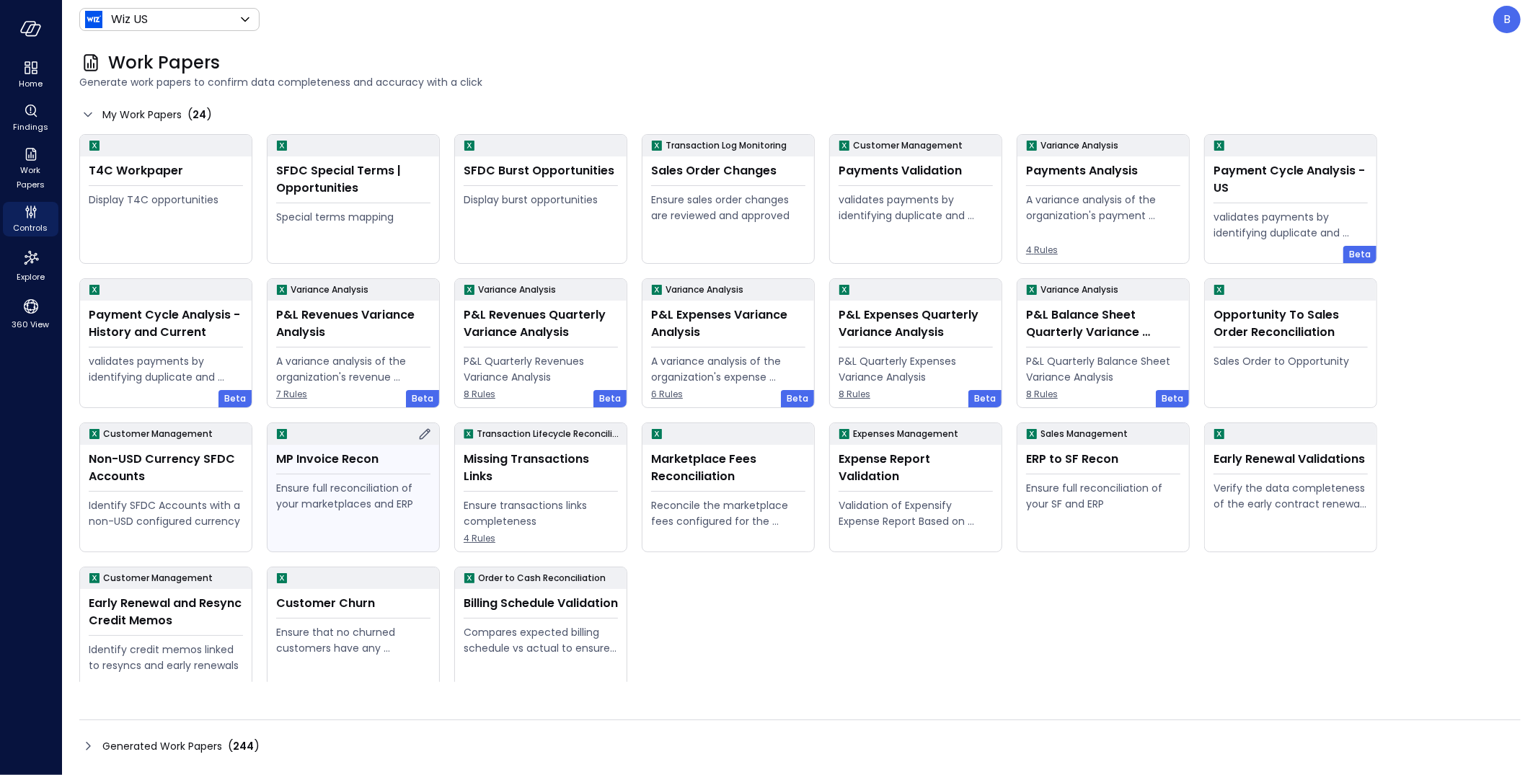
click at [311, 468] on div "MP Invoice Recon" at bounding box center [353, 459] width 154 height 17
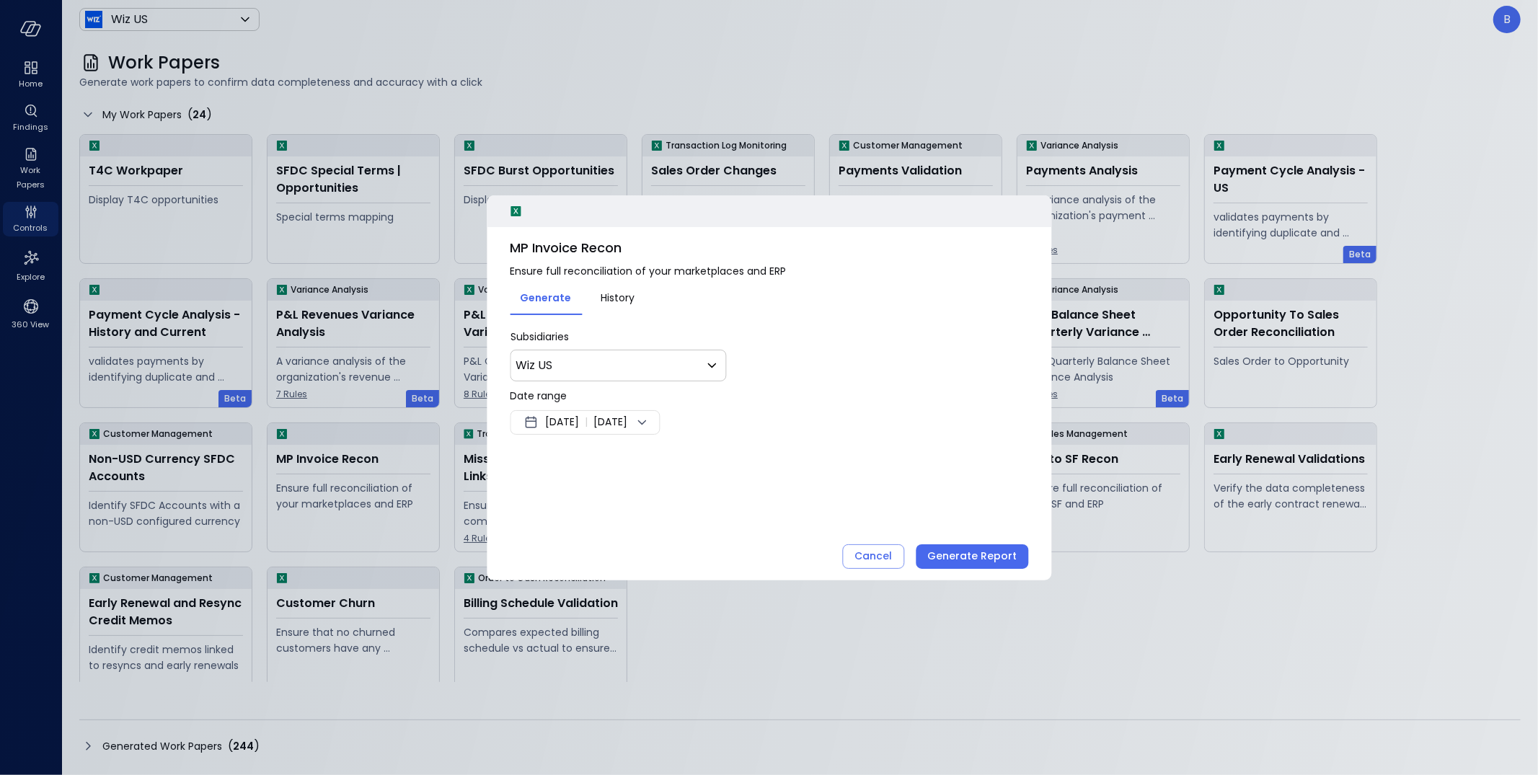
click at [579, 427] on span "Aug 25, 2025" at bounding box center [562, 422] width 34 height 17
click at [619, 394] on div at bounding box center [769, 387] width 1538 height 775
click at [590, 438] on div "* Subsidiaries Wiz US ** ​ Date range Aug 25, 2025 | Sep 1, 2025 Cancel Generat…" at bounding box center [769, 399] width 518 height 141
click at [586, 430] on div "Aug 25, 2025 | Sep 1, 2025" at bounding box center [585, 422] width 150 height 25
click at [697, 456] on button "<" at bounding box center [694, 461] width 26 height 26
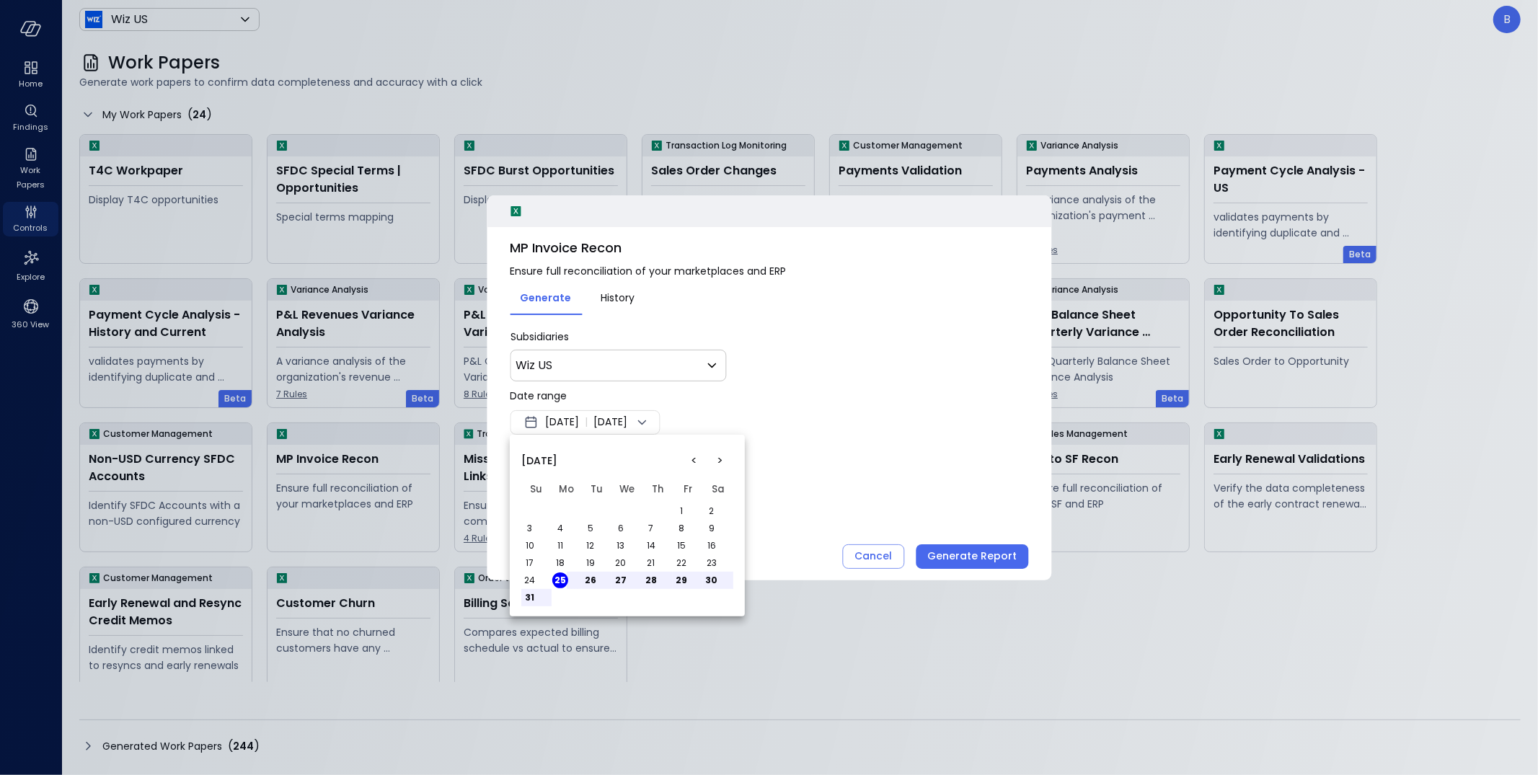
click at [696, 455] on button "<" at bounding box center [694, 461] width 26 height 26
click at [588, 510] on button "1" at bounding box center [590, 511] width 16 height 16
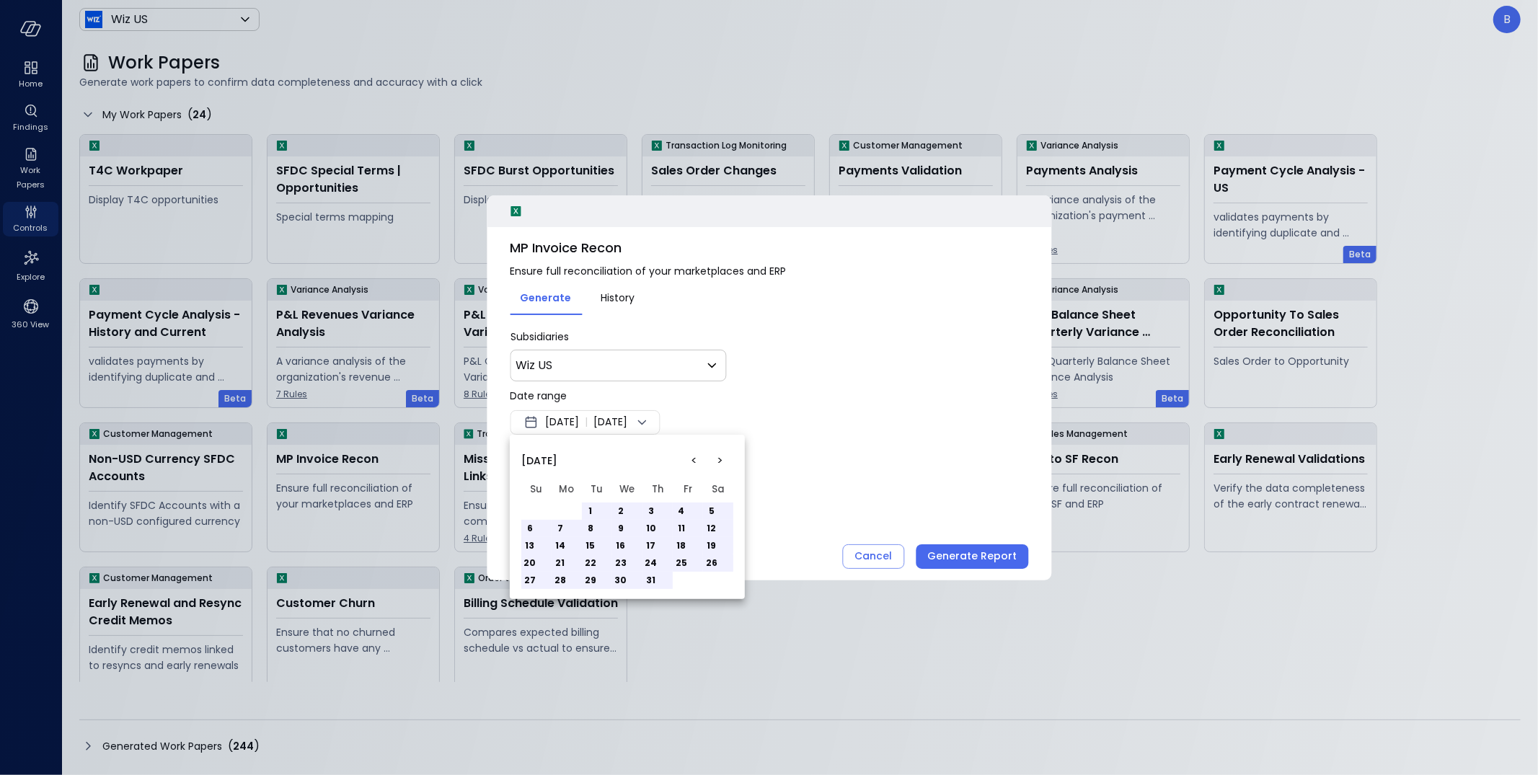
click at [652, 577] on button "31" at bounding box center [651, 580] width 16 height 16
click at [799, 516] on div at bounding box center [769, 387] width 1538 height 775
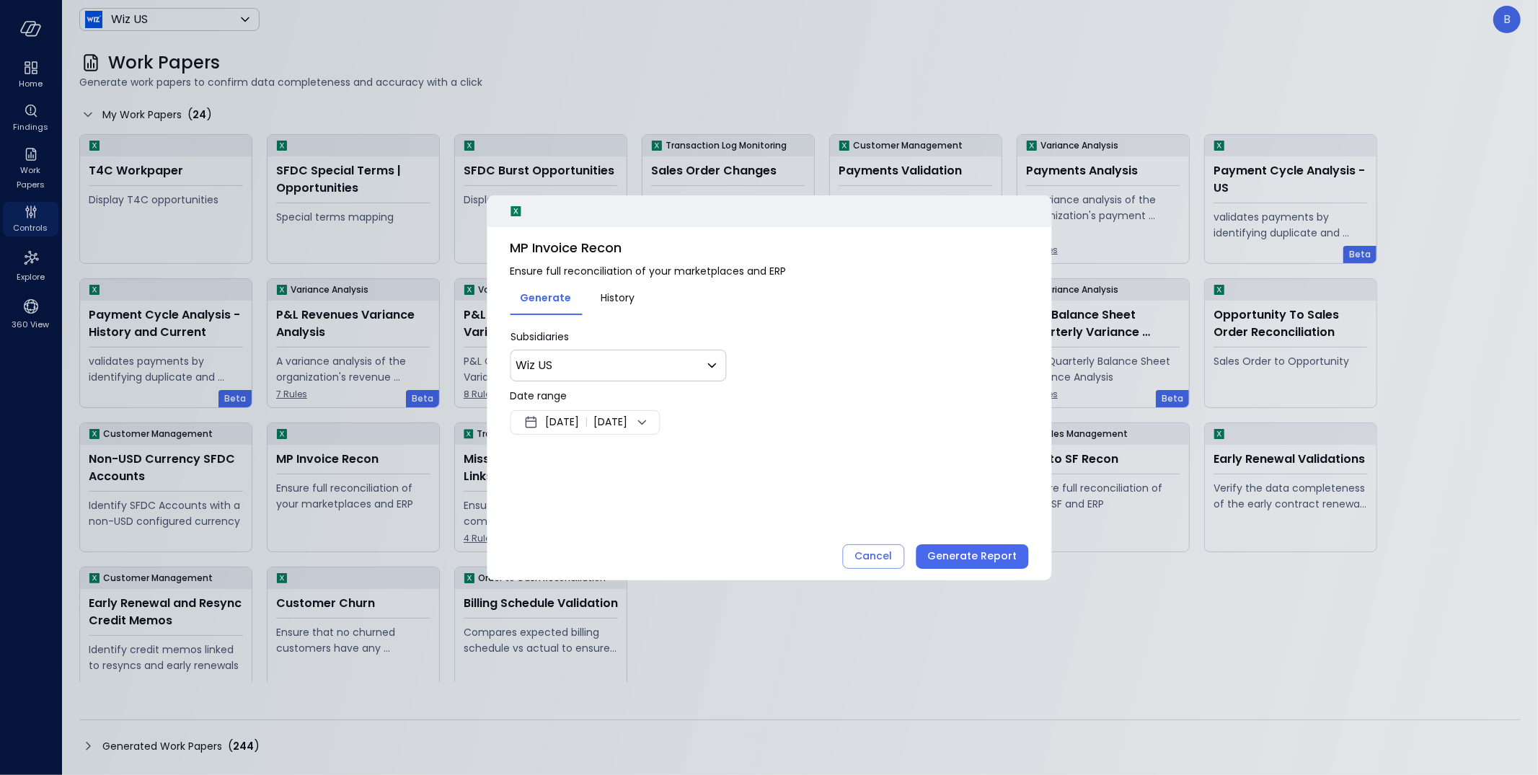
click at [579, 420] on span "Jun 29, 2025" at bounding box center [562, 422] width 34 height 17
click at [596, 507] on button "2" at bounding box center [590, 511] width 16 height 16
click at [642, 507] on td "4" at bounding box center [657, 510] width 30 height 17
click at [657, 503] on td "4" at bounding box center [657, 510] width 30 height 17
click at [753, 411] on div at bounding box center [769, 387] width 1538 height 775
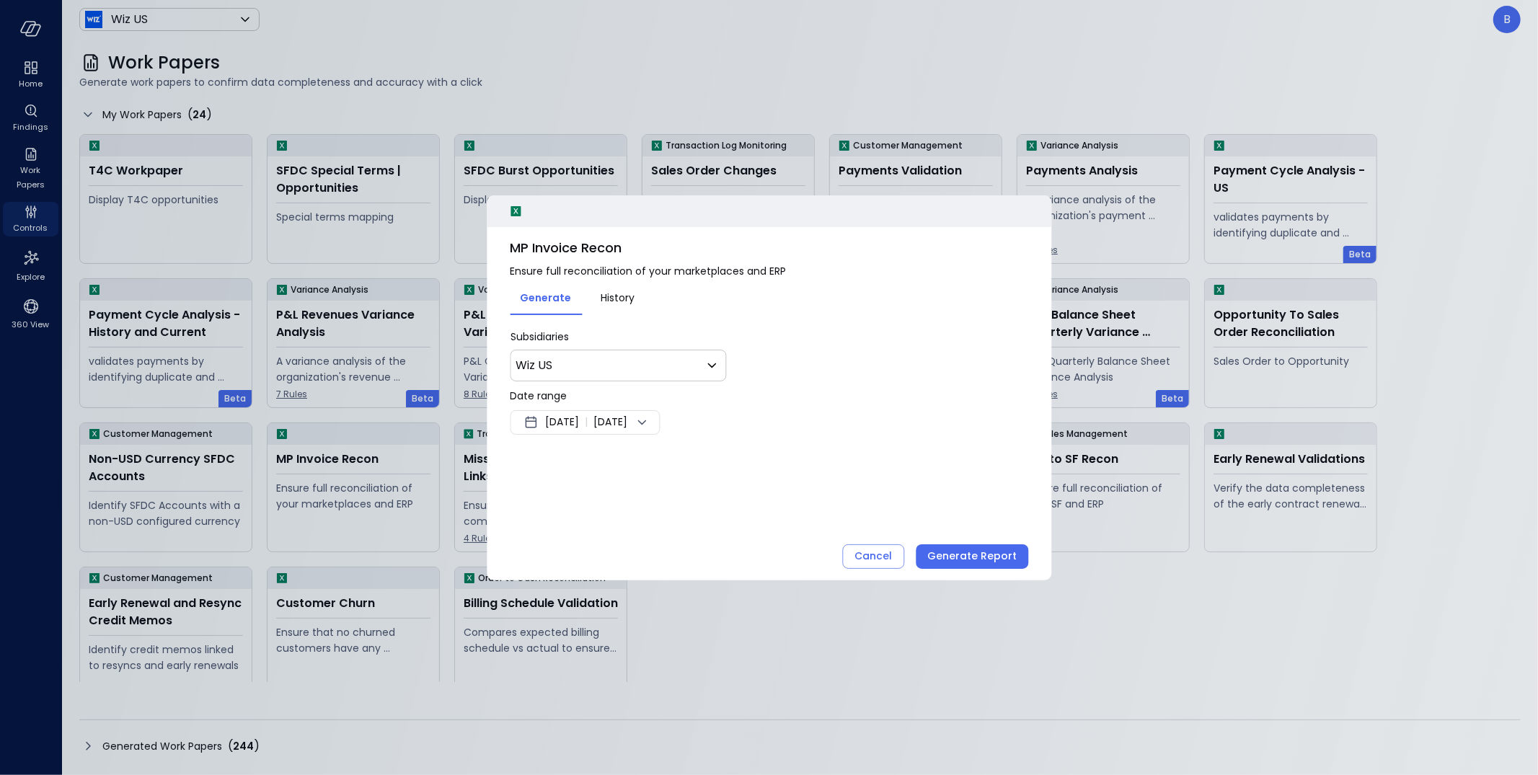
click at [627, 422] on span "[DATE]" at bounding box center [610, 422] width 34 height 17
click at [694, 458] on button "<" at bounding box center [694, 461] width 26 height 26
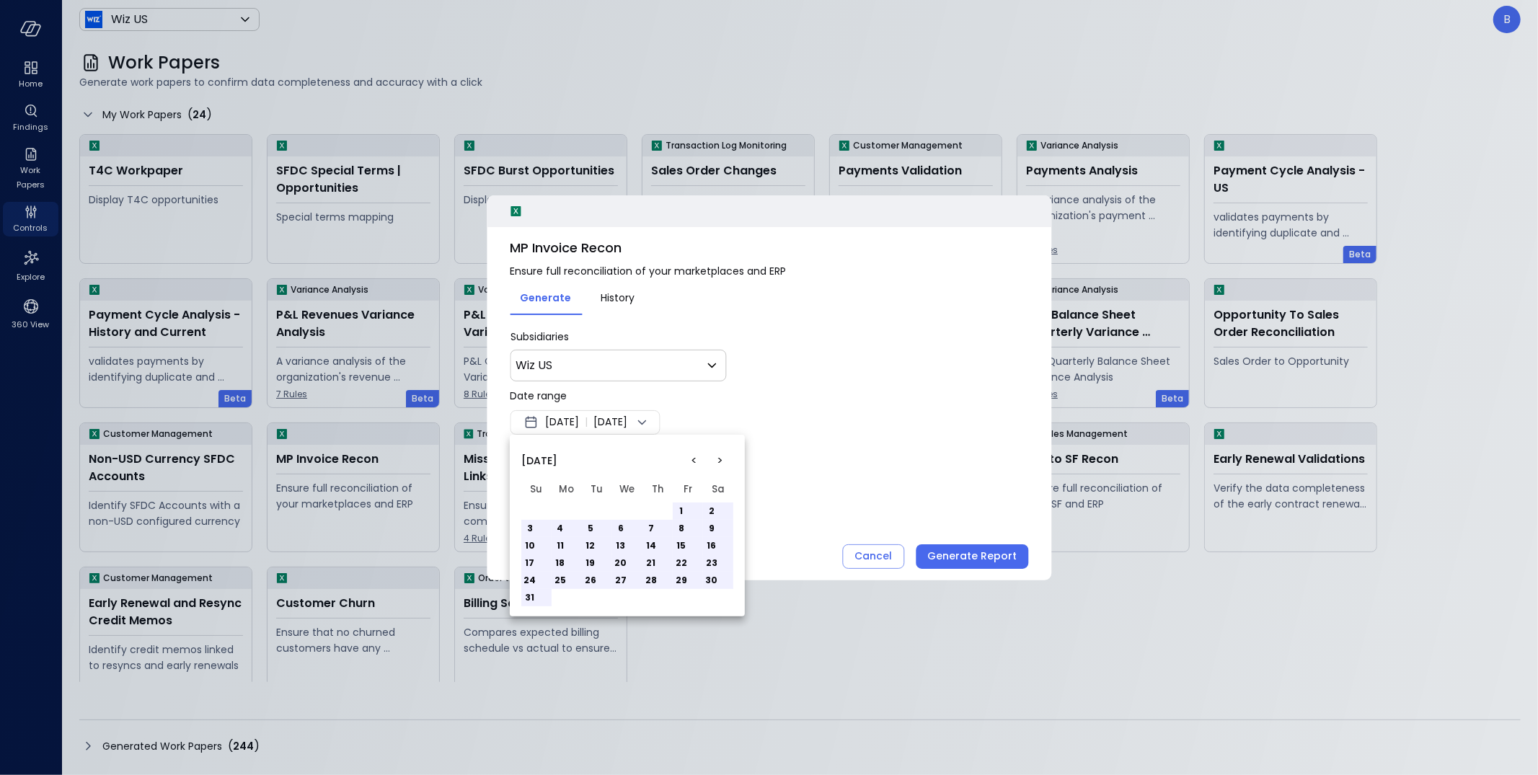
click at [694, 458] on button "<" at bounding box center [694, 461] width 26 height 26
click at [588, 507] on button "1" at bounding box center [590, 511] width 16 height 16
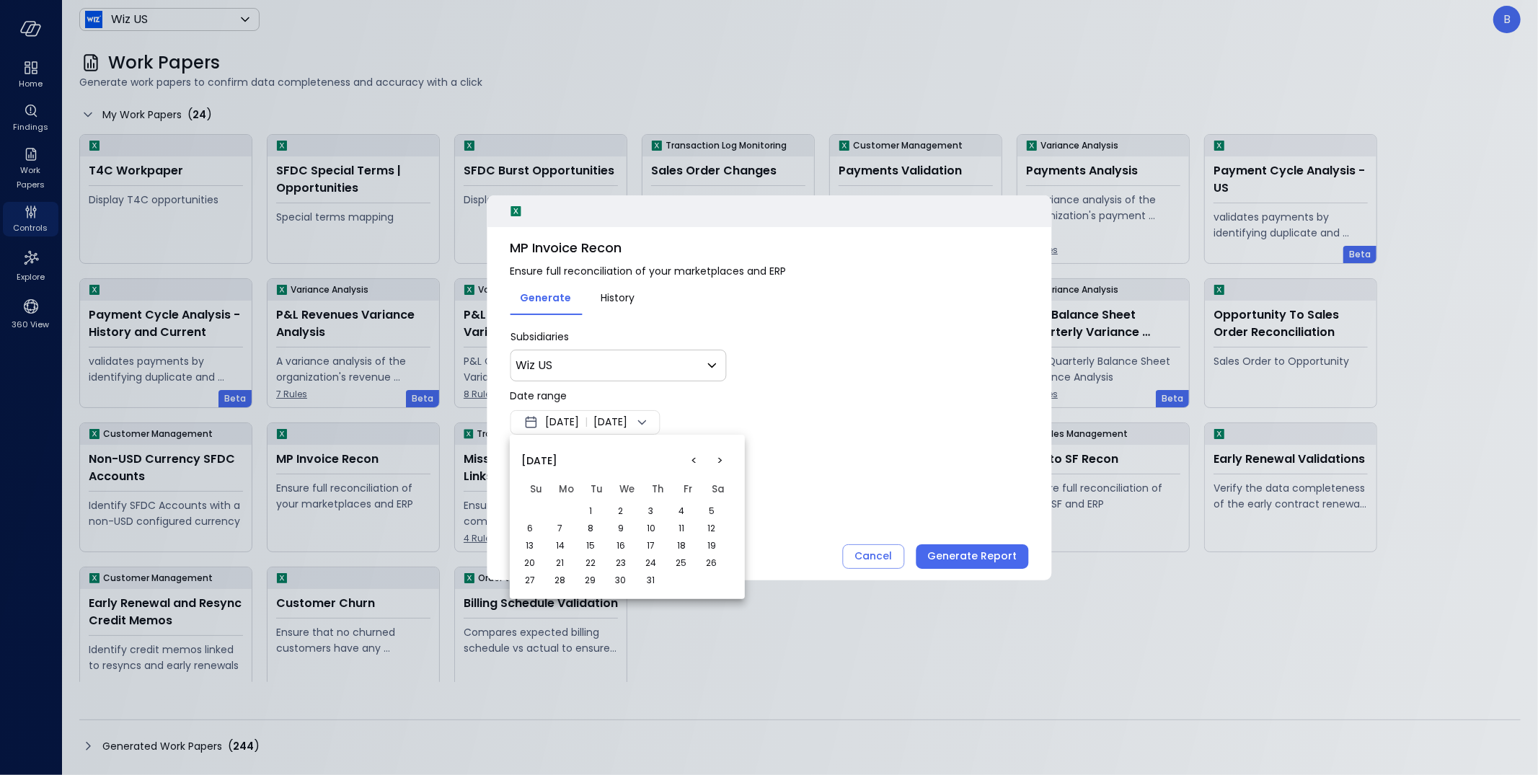
click at [616, 504] on button "2" at bounding box center [621, 511] width 16 height 16
click at [717, 453] on button ">" at bounding box center [720, 461] width 26 height 26
click at [560, 531] on button "4" at bounding box center [560, 528] width 16 height 16
click at [730, 398] on div at bounding box center [769, 387] width 1538 height 775
click at [579, 419] on span "Jun 25, 2025" at bounding box center [562, 422] width 34 height 17
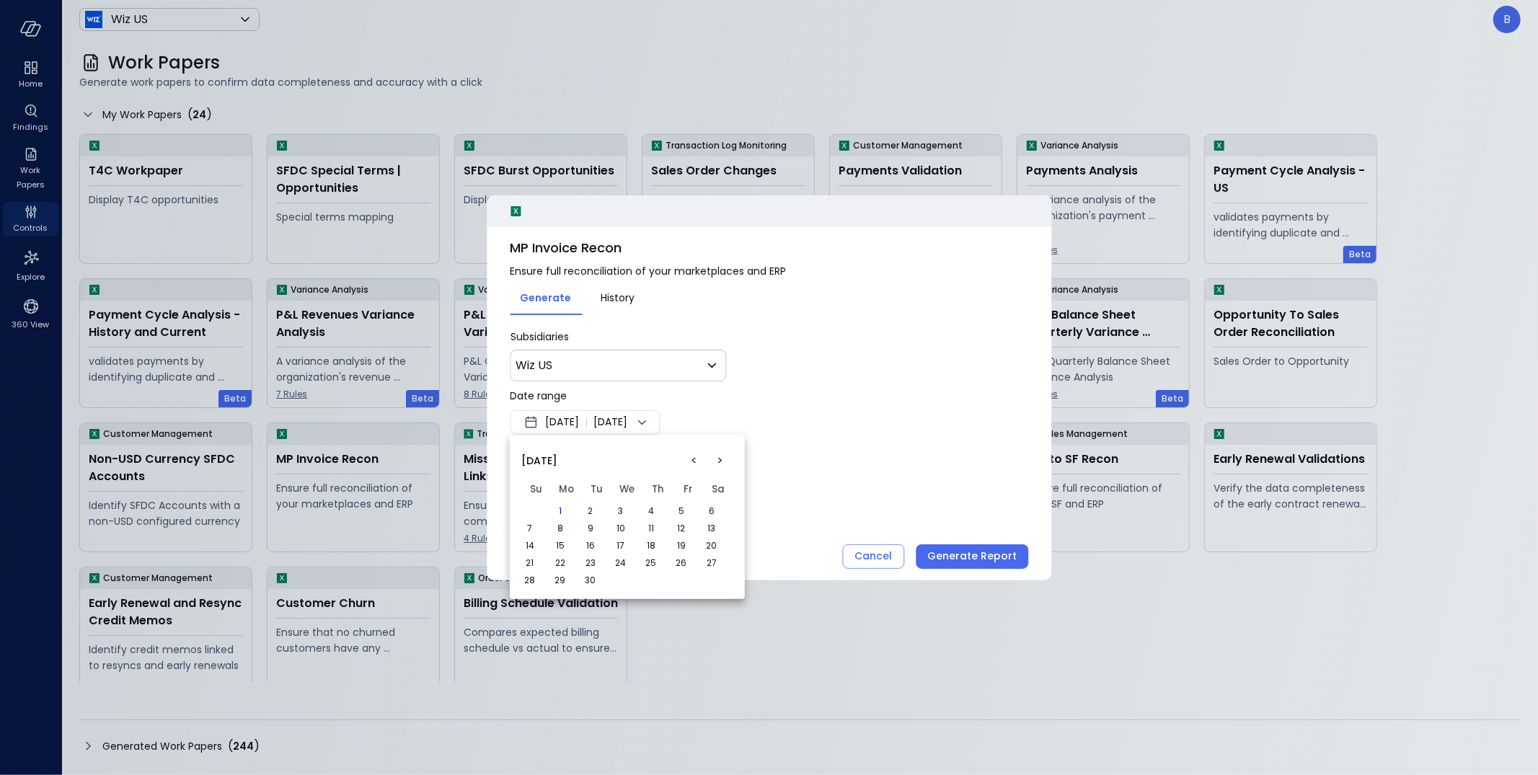
click at [686, 387] on div at bounding box center [769, 387] width 1538 height 775
click at [579, 426] on span "Jun 25, 2025" at bounding box center [562, 422] width 34 height 17
click at [692, 461] on button "<" at bounding box center [694, 461] width 26 height 26
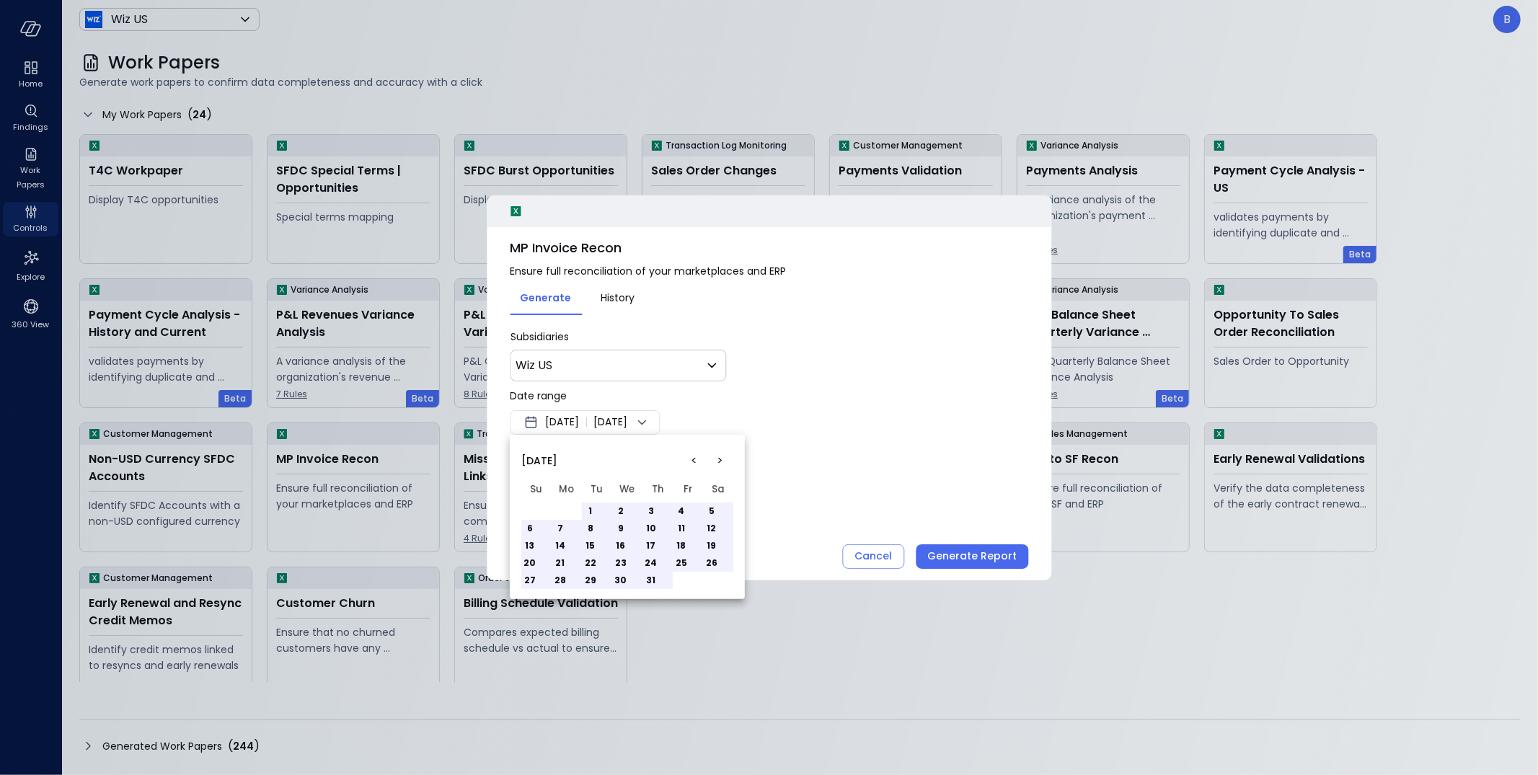
click at [588, 511] on button "1" at bounding box center [590, 511] width 16 height 16
click at [592, 559] on button "22" at bounding box center [590, 563] width 16 height 16
click at [650, 575] on button "31" at bounding box center [651, 580] width 16 height 16
click at [649, 523] on button "10" at bounding box center [651, 528] width 16 height 16
click at [718, 458] on button ">" at bounding box center [720, 461] width 26 height 26
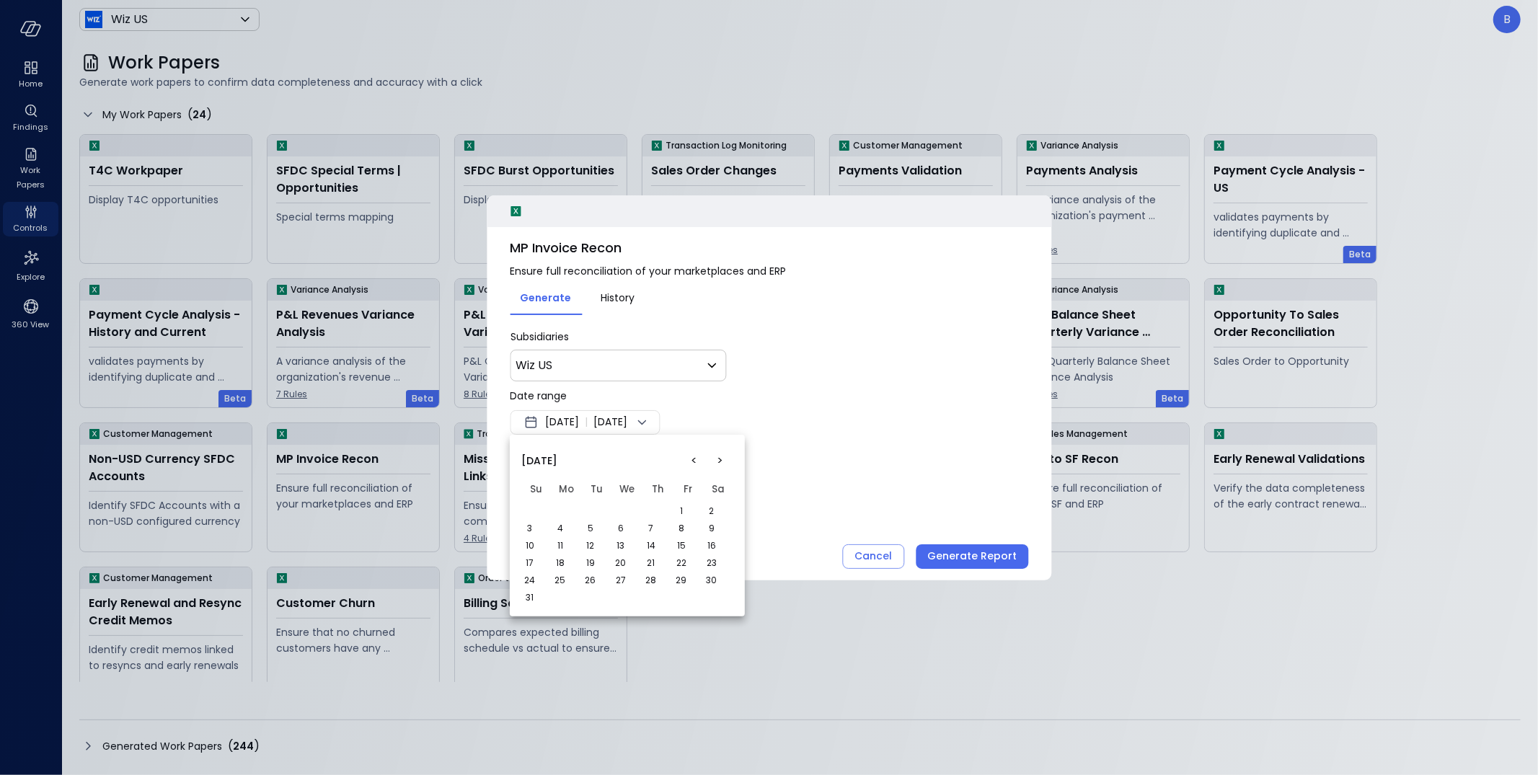
click at [588, 526] on button "5" at bounding box center [590, 528] width 16 height 16
click at [561, 417] on div at bounding box center [769, 387] width 1538 height 775
click at [562, 418] on span "Jun 20, 2025" at bounding box center [562, 422] width 34 height 17
click at [562, 418] on div at bounding box center [769, 387] width 1538 height 775
click at [563, 419] on span "Jun 20, 2025" at bounding box center [562, 422] width 34 height 17
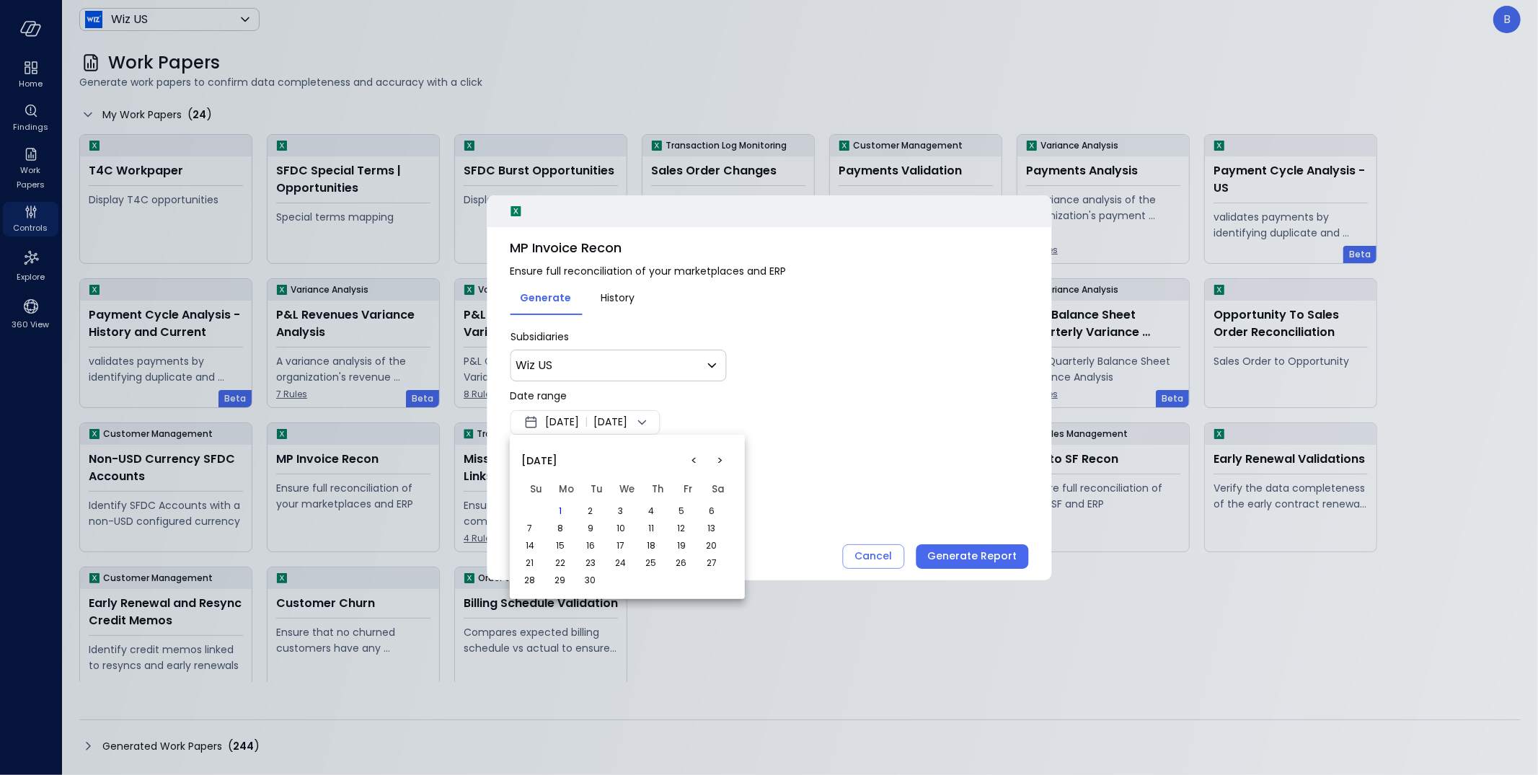
click at [686, 453] on button "<" at bounding box center [694, 461] width 26 height 26
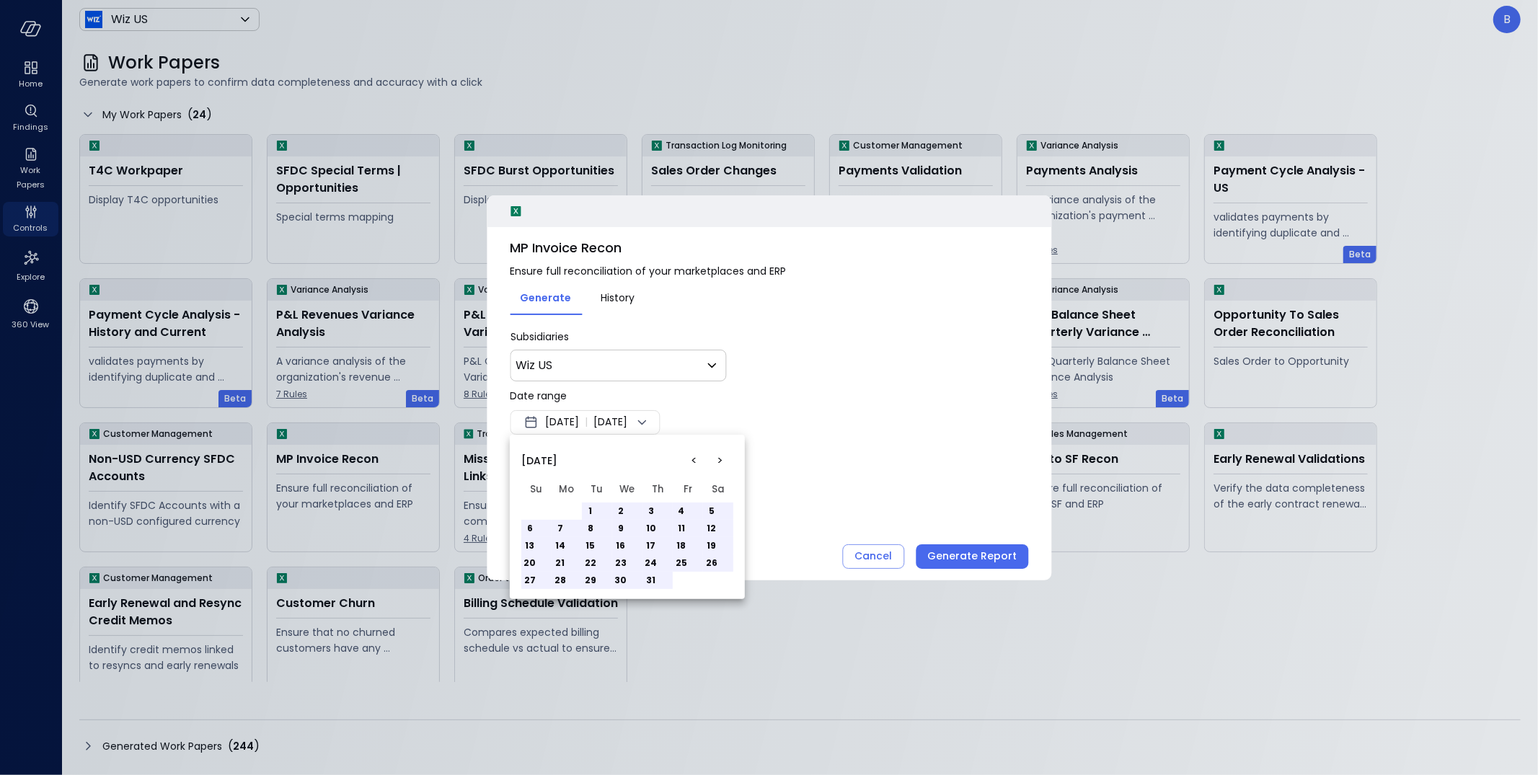
click at [686, 453] on button "<" at bounding box center [694, 461] width 26 height 26
click at [682, 551] on button "20" at bounding box center [681, 546] width 16 height 16
click at [705, 562] on button "28" at bounding box center [712, 563] width 16 height 16
click at [721, 452] on button ">" at bounding box center [720, 461] width 26 height 26
click at [586, 507] on button "1" at bounding box center [590, 511] width 16 height 16
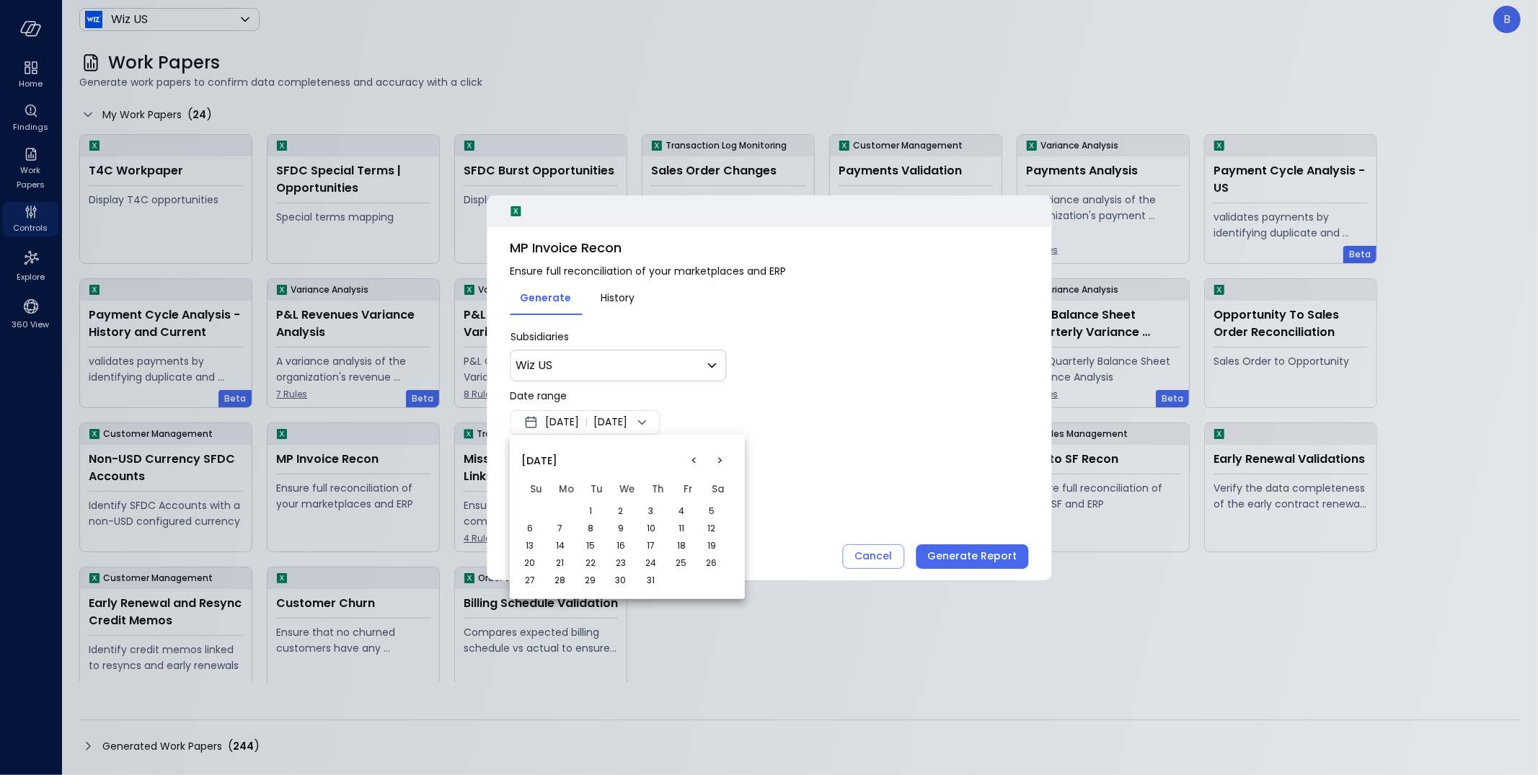
click at [596, 514] on button "1" at bounding box center [590, 511] width 16 height 16
click at [592, 554] on td "22" at bounding box center [597, 562] width 30 height 17
click at [619, 497] on th "We" at bounding box center [627, 489] width 30 height 26
click at [587, 430] on div "< > July 2025 Su Mo Tu We Th Fr Sa 1 2 3 4 5 6 7 8 9 10 11 12 13 14 15 16 17 18…" at bounding box center [769, 387] width 1538 height 775
click at [580, 420] on div at bounding box center [769, 387] width 1538 height 775
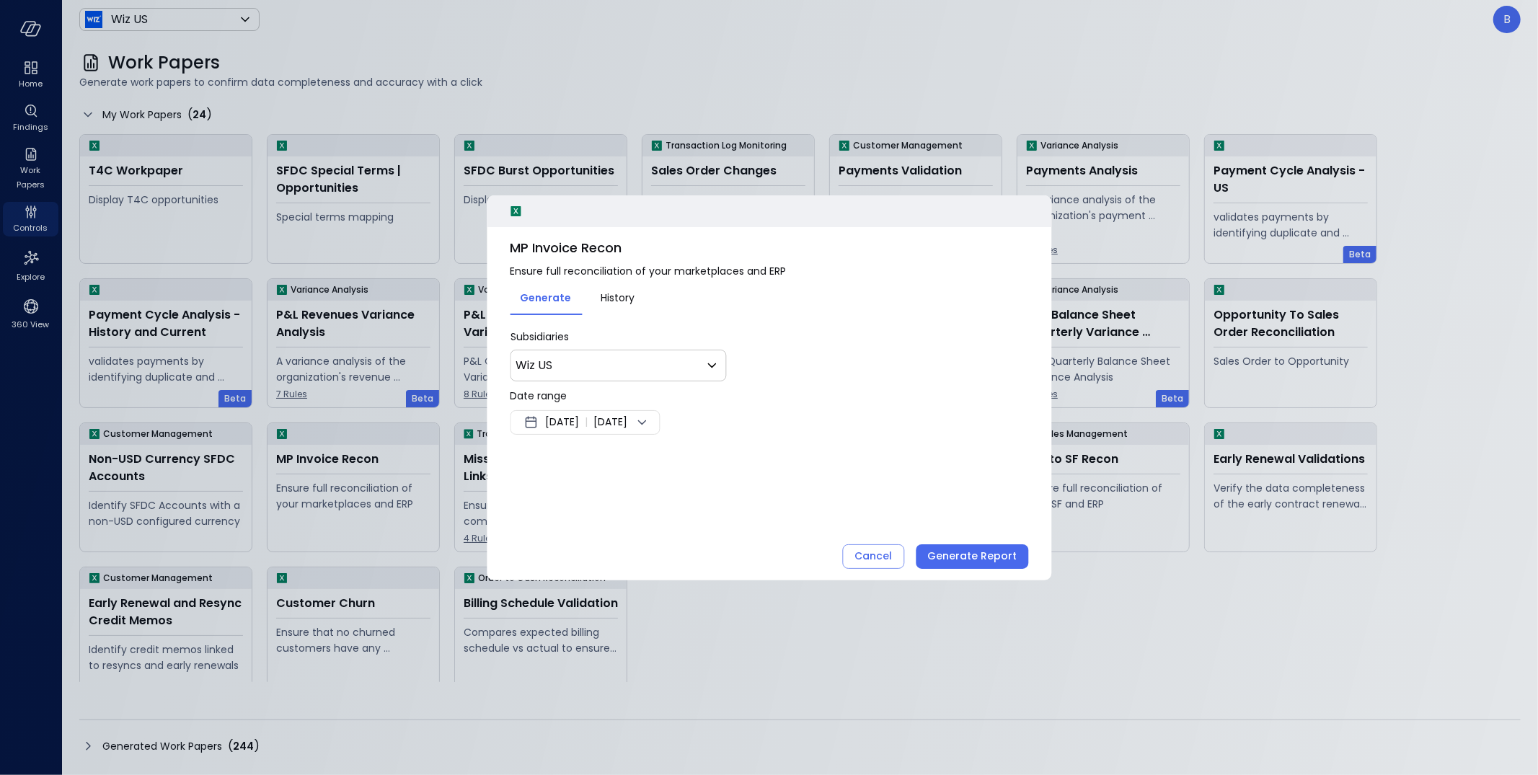
click at [577, 414] on span "Jun 16, 2025" at bounding box center [562, 422] width 34 height 17
click at [591, 532] on button "9" at bounding box center [590, 528] width 16 height 16
click at [722, 457] on button ">" at bounding box center [720, 461] width 26 height 26
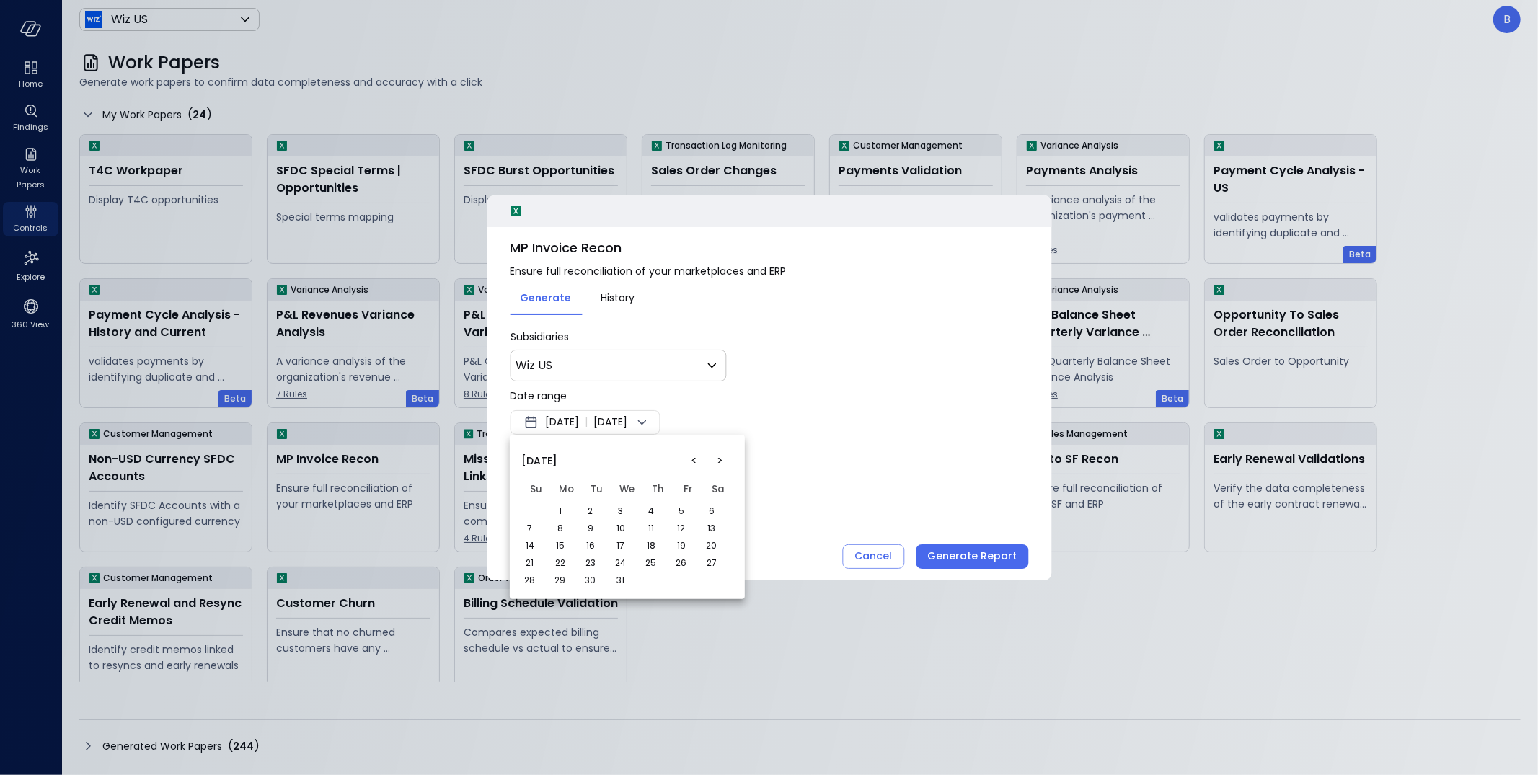
click at [603, 520] on td "9" at bounding box center [597, 528] width 30 height 17
click at [569, 526] on td "8" at bounding box center [566, 528] width 30 height 17
click at [558, 525] on button "8" at bounding box center [560, 528] width 16 height 16
click at [780, 368] on div at bounding box center [769, 387] width 1538 height 775
click at [650, 417] on icon at bounding box center [641, 422] width 17 height 17
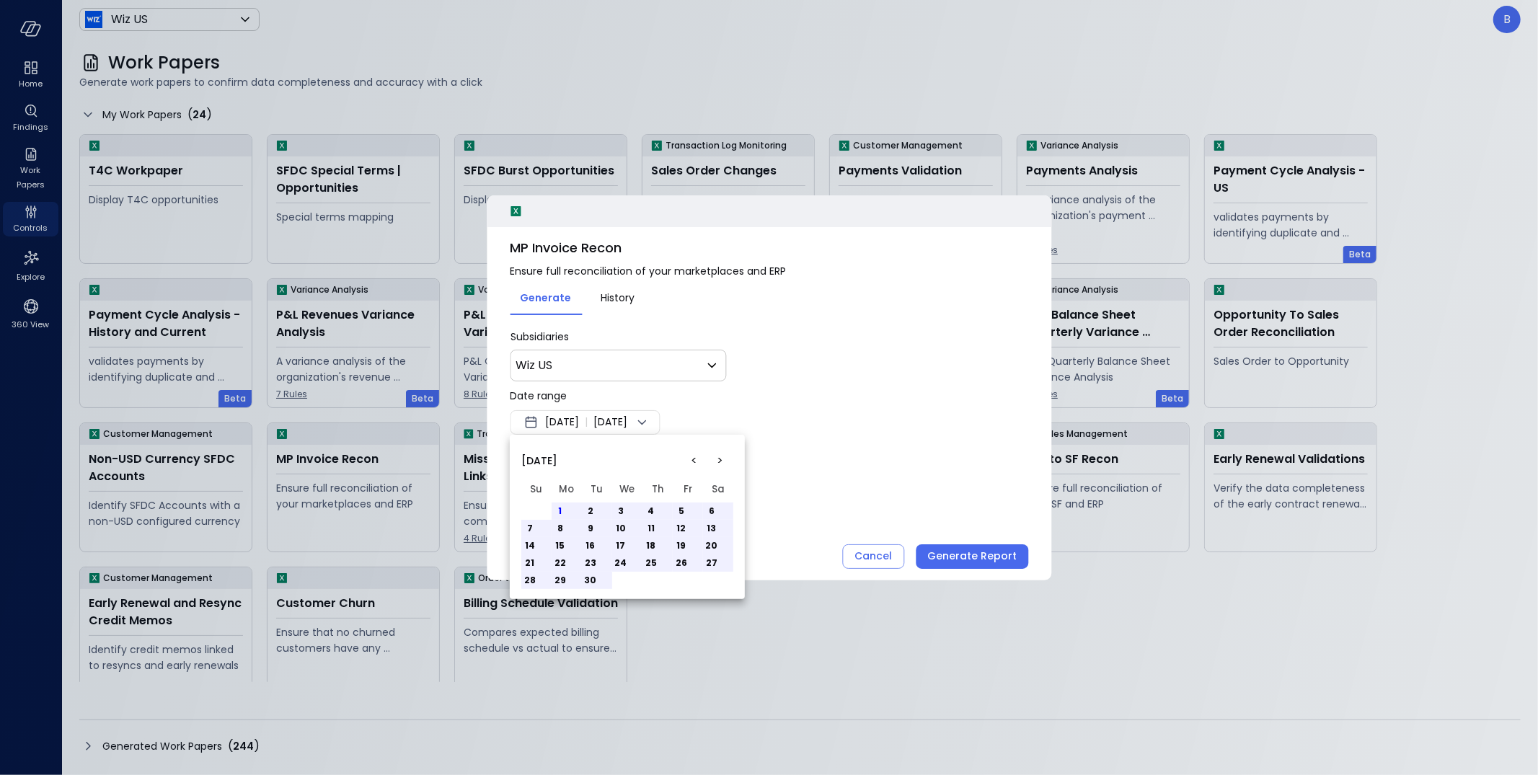
click at [694, 455] on button "<" at bounding box center [694, 461] width 26 height 26
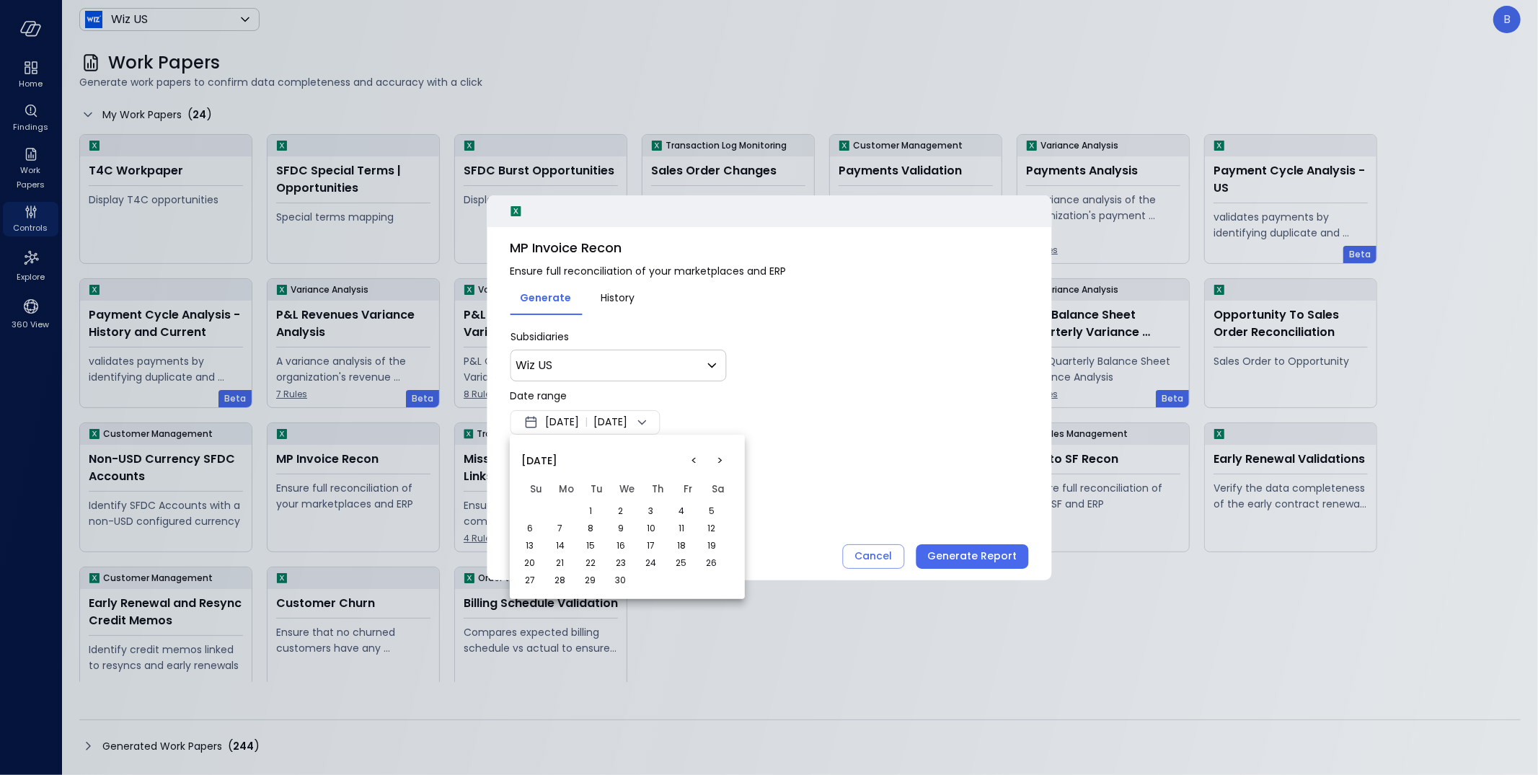
click at [693, 455] on button "<" at bounding box center [694, 461] width 26 height 26
click at [719, 457] on button ">" at bounding box center [720, 461] width 26 height 26
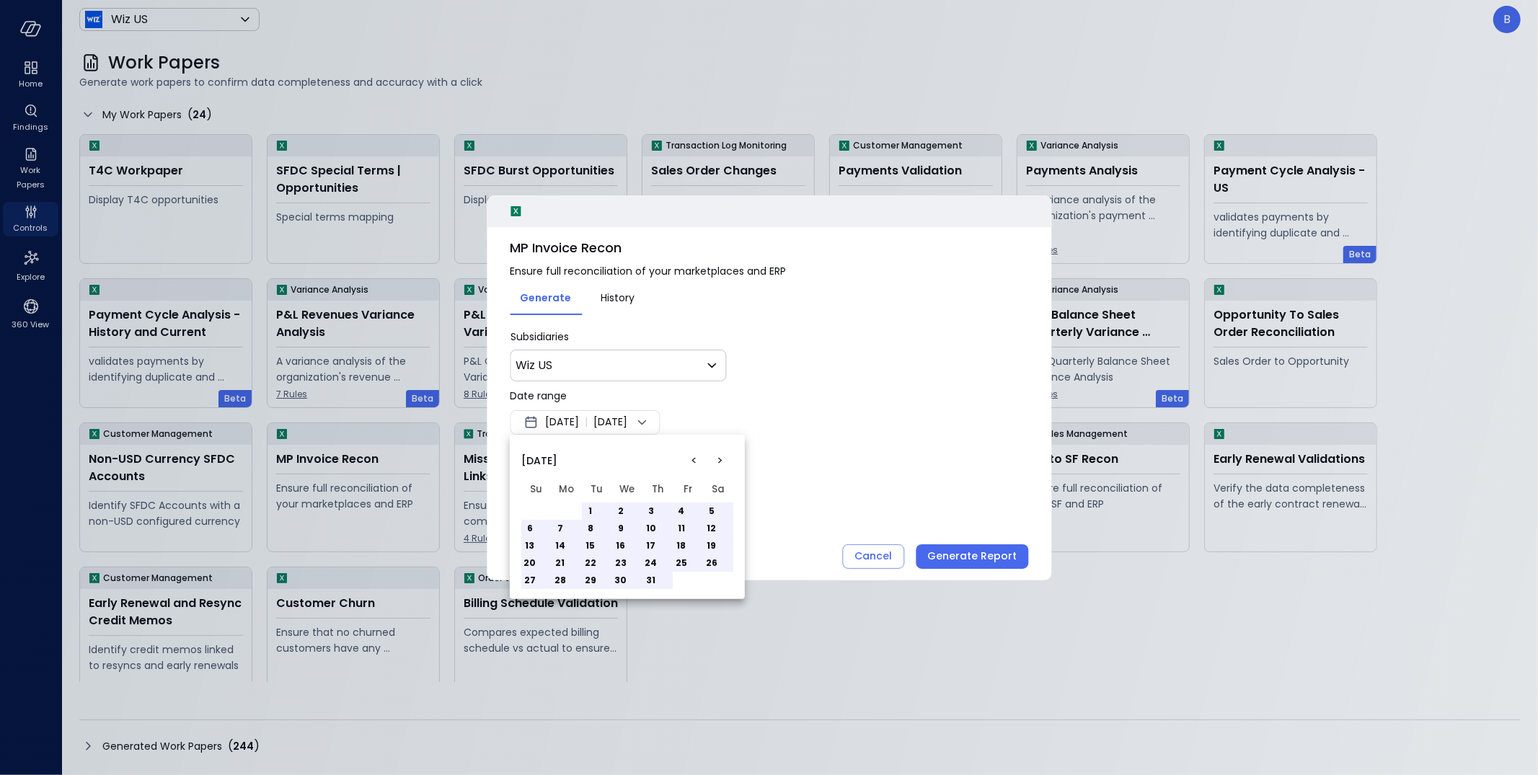
click at [618, 532] on button "9" at bounding box center [621, 528] width 16 height 16
click at [737, 414] on div at bounding box center [769, 387] width 1538 height 775
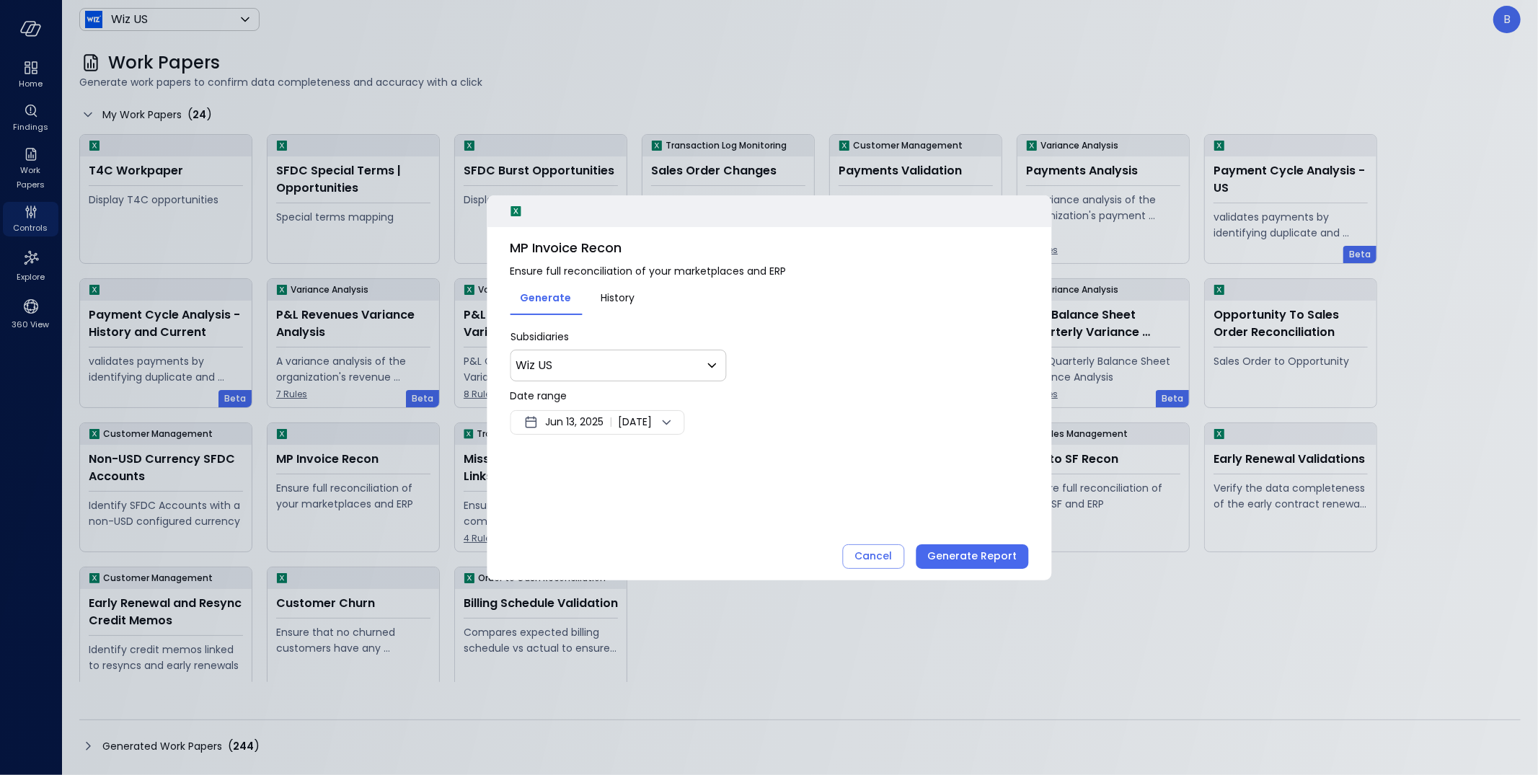
click at [590, 425] on span "Jun 13, 2025" at bounding box center [574, 422] width 58 height 17
click at [589, 530] on button "9" at bounding box center [590, 528] width 16 height 16
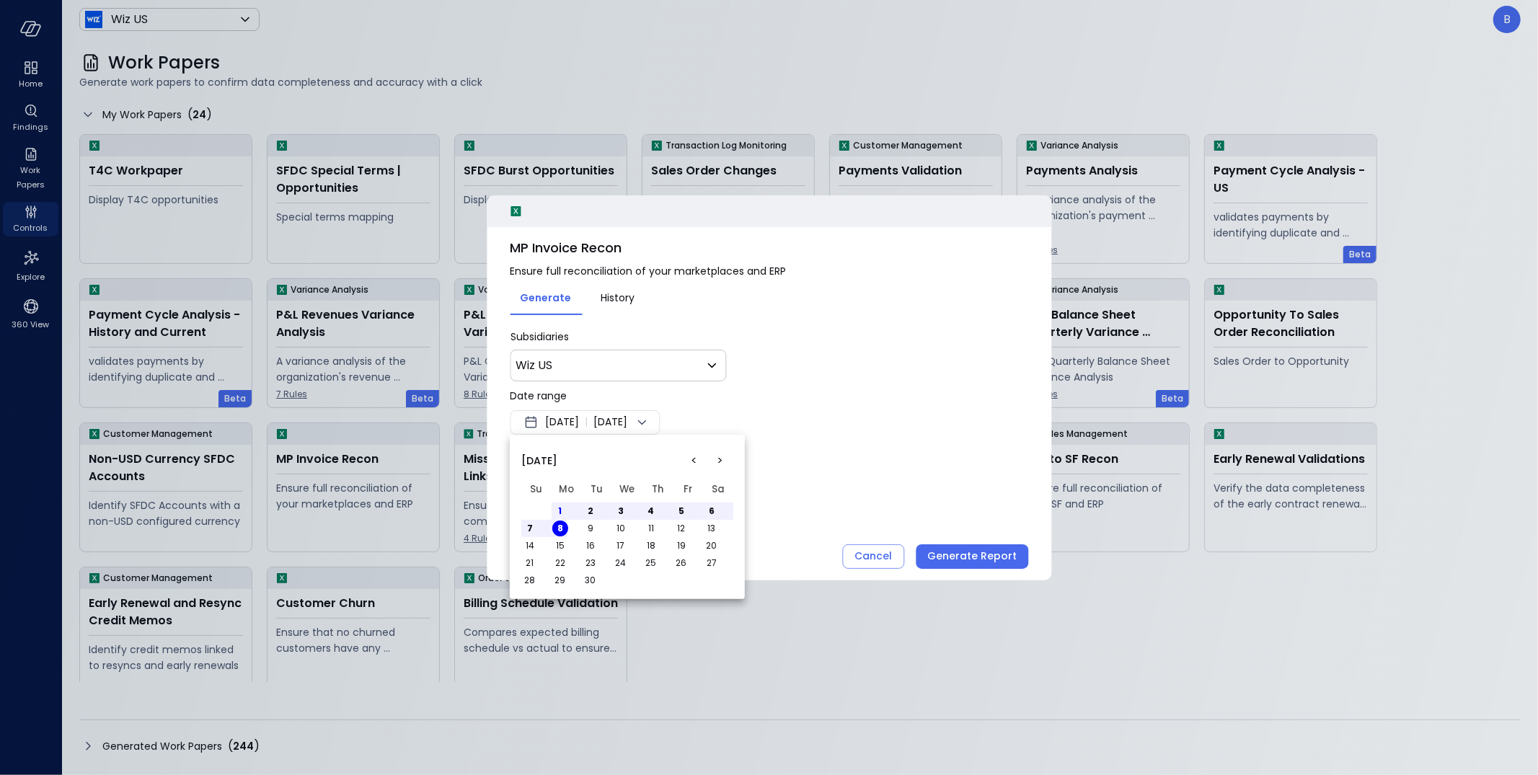
click at [600, 401] on div at bounding box center [769, 387] width 1538 height 775
click at [570, 431] on div "Jun 12, 2025 | Sep 8, 2025" at bounding box center [585, 422] width 150 height 25
click at [692, 455] on button "<" at bounding box center [694, 461] width 26 height 26
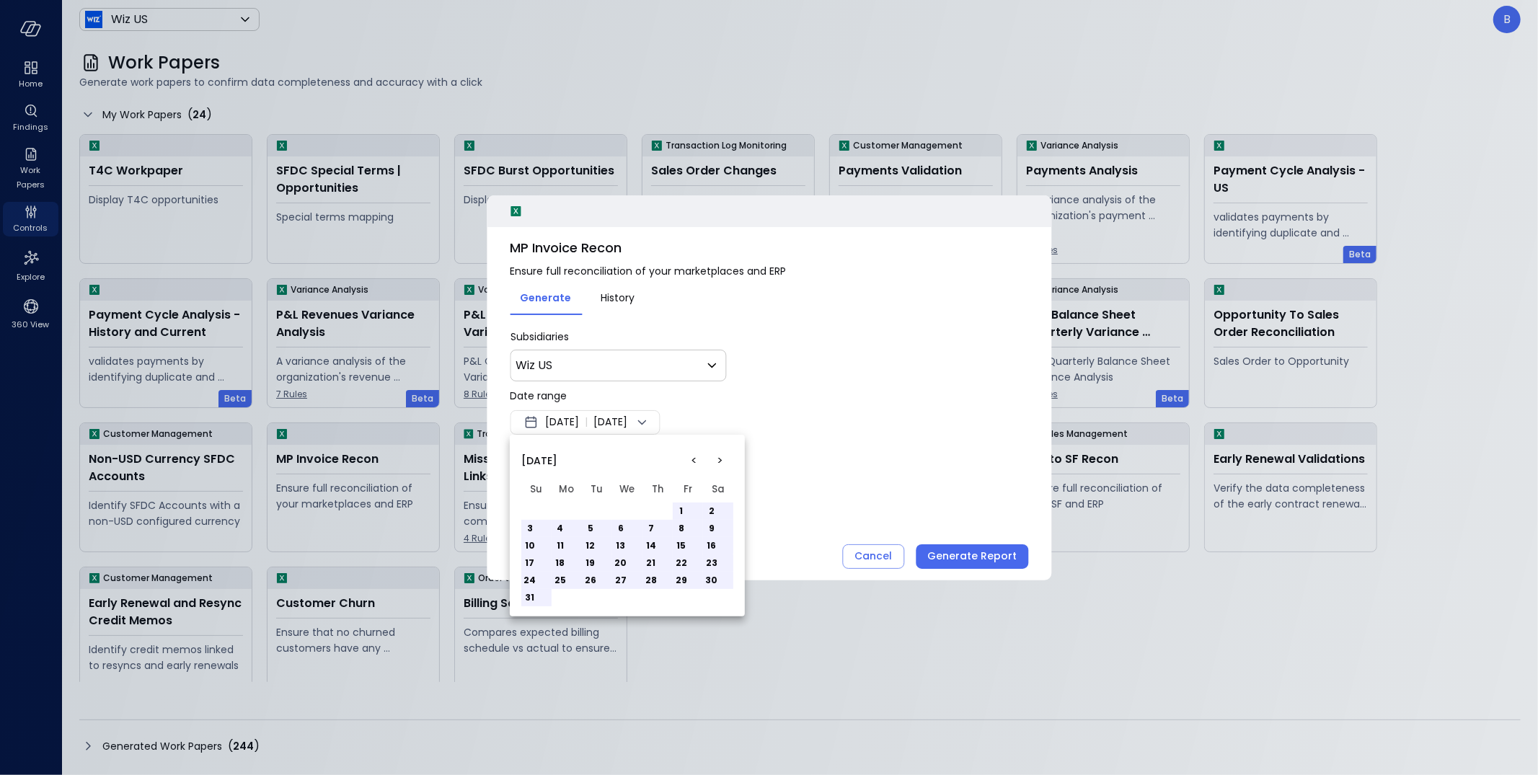
click at [692, 455] on button "<" at bounding box center [694, 461] width 26 height 26
click at [652, 526] on button "12" at bounding box center [651, 528] width 16 height 16
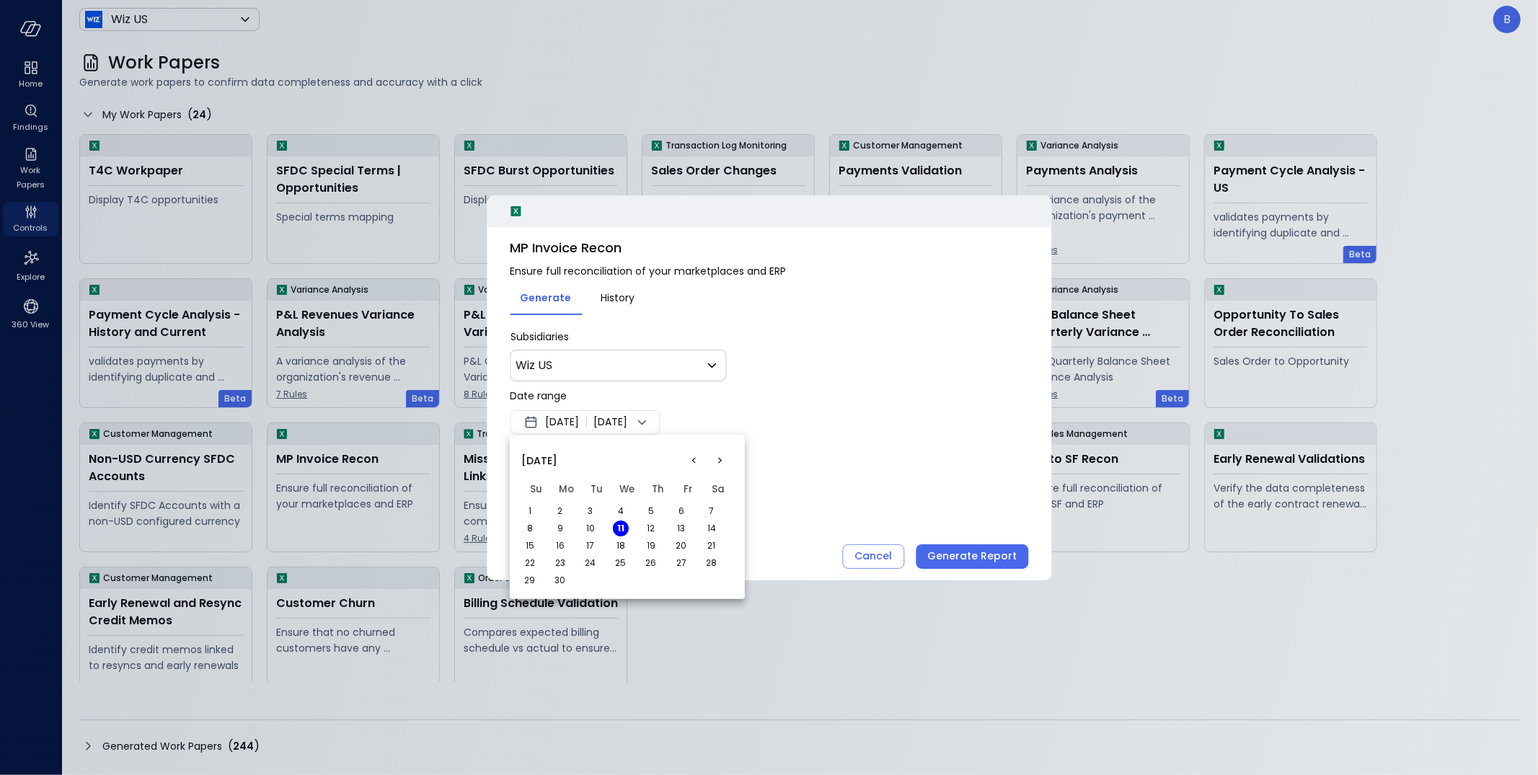
click at [714, 415] on div at bounding box center [769, 387] width 1538 height 775
click at [571, 421] on span "Jun 11, 2025" at bounding box center [562, 422] width 34 height 17
click at [694, 461] on button "<" at bounding box center [694, 461] width 26 height 26
click at [593, 528] on button "8" at bounding box center [590, 528] width 16 height 16
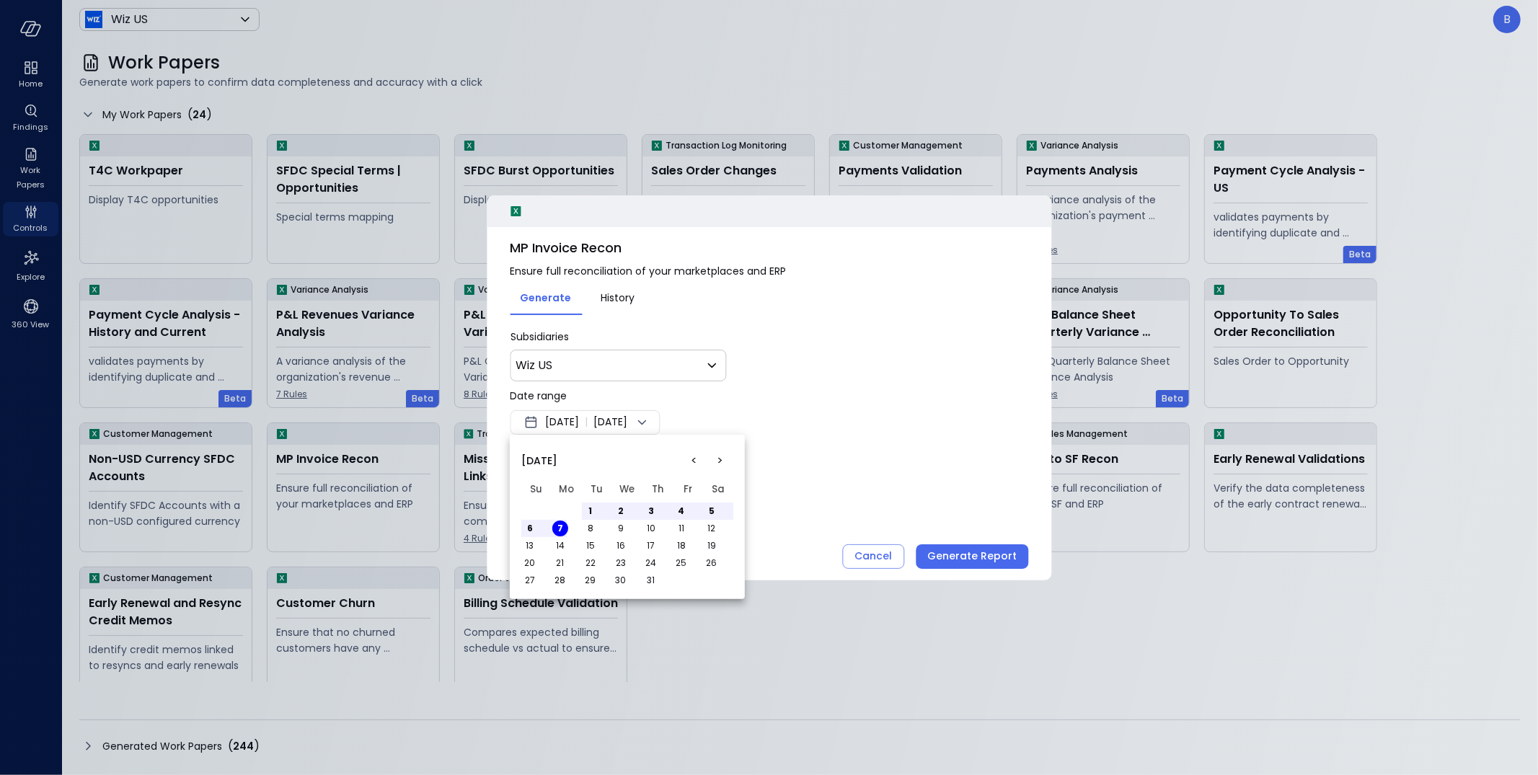
click at [722, 460] on button ">" at bounding box center [720, 461] width 26 height 26
click at [564, 524] on button "4" at bounding box center [560, 528] width 16 height 16
click at [701, 395] on div at bounding box center [769, 387] width 1538 height 775
click at [660, 425] on div "Jun 9, 2025 | Aug 3, 2025" at bounding box center [585, 422] width 150 height 25
click at [562, 508] on button "1" at bounding box center [560, 511] width 16 height 16
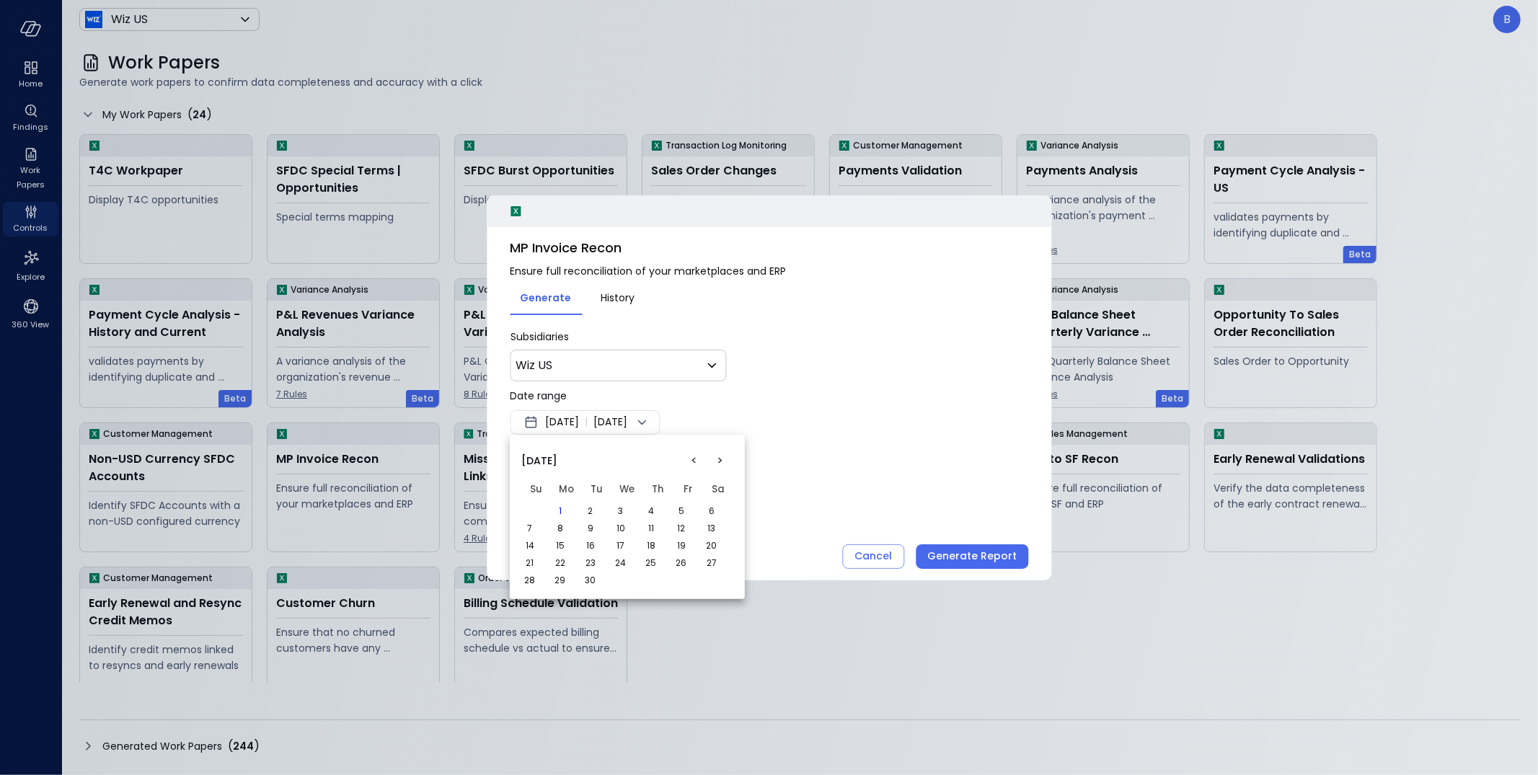
click at [834, 341] on div at bounding box center [769, 387] width 1538 height 775
